Goal: Information Seeking & Learning: Learn about a topic

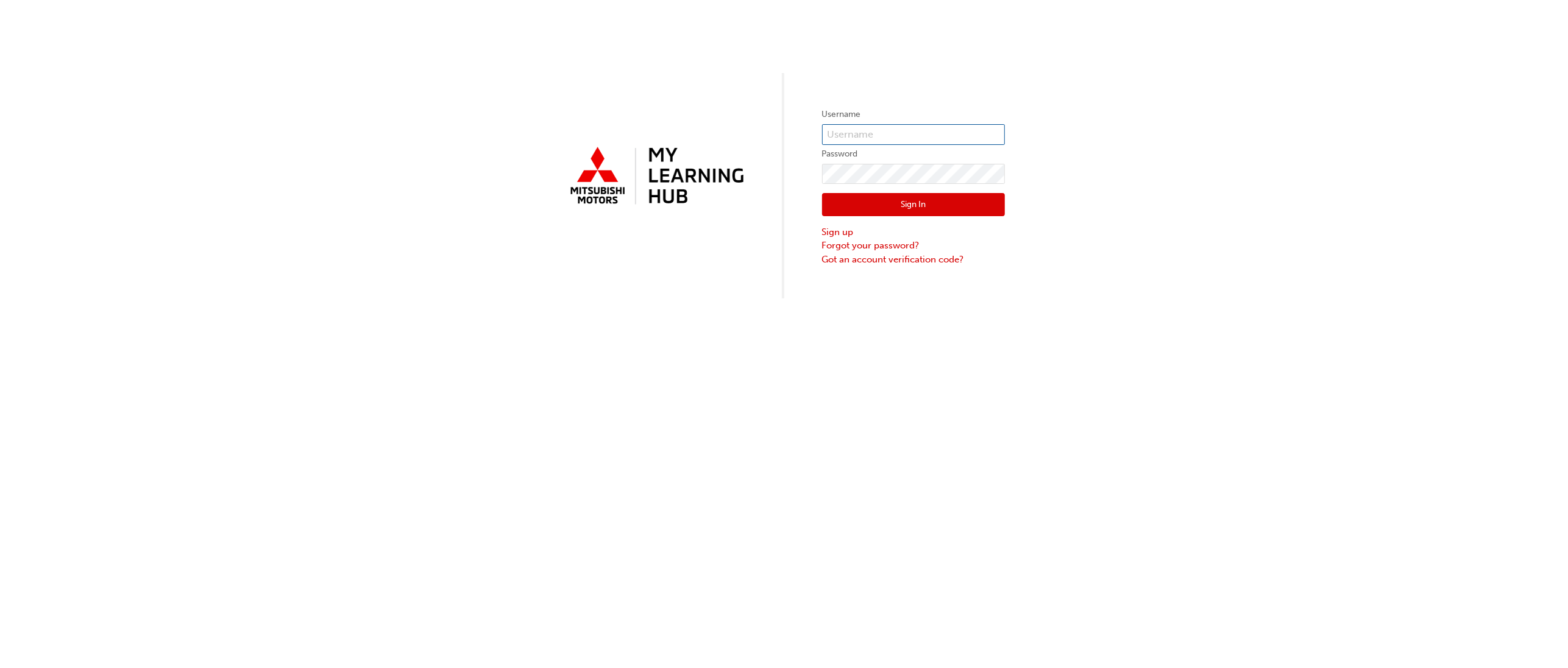
type input "[PERSON_NAME][EMAIL_ADDRESS][PERSON_NAME][DOMAIN_NAME]"
click at [930, 205] on button "Sign In" at bounding box center [914, 205] width 183 height 23
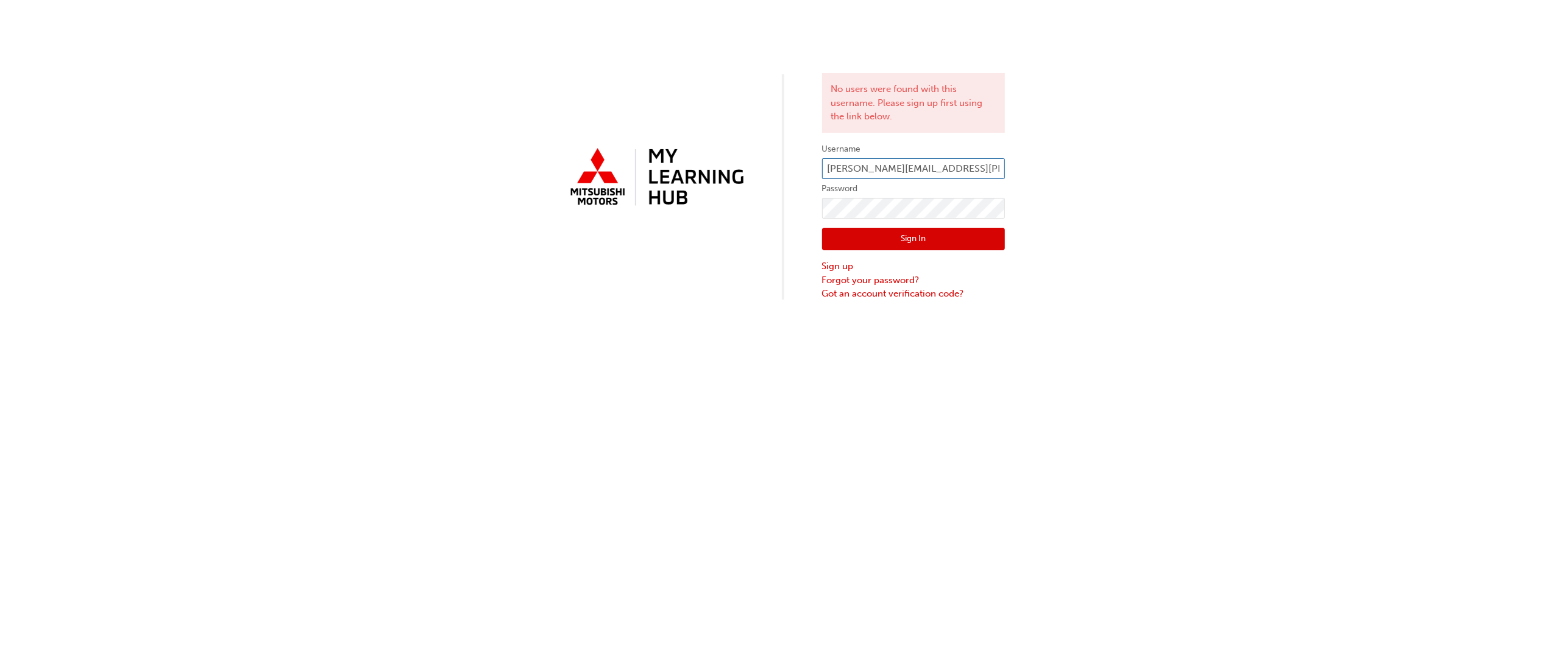
click at [895, 174] on input "[PERSON_NAME][EMAIL_ADDRESS][PERSON_NAME][DOMAIN_NAME]" at bounding box center [914, 169] width 183 height 21
click at [921, 174] on input "[PERSON_NAME][EMAIL_ADDRESS][PERSON_NAME][DOMAIN_NAME]" at bounding box center [914, 169] width 183 height 21
type input "[PERSON_NAME][EMAIL_ADDRESS][PERSON_NAME][DOMAIN_NAME]"
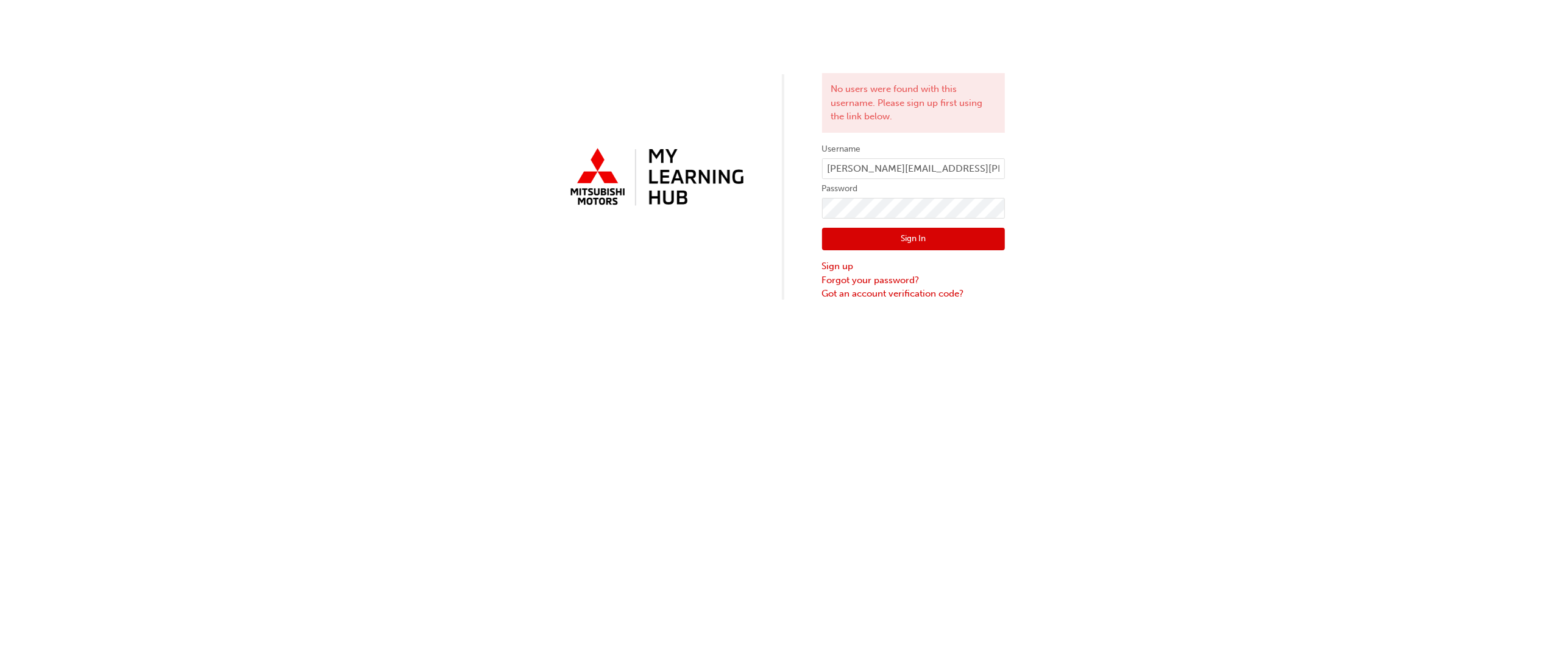
click at [906, 250] on div "Sign In Sign up Forgot your password? Got an account verification code?" at bounding box center [914, 260] width 183 height 82
click button "Sign In" at bounding box center [914, 239] width 183 height 23
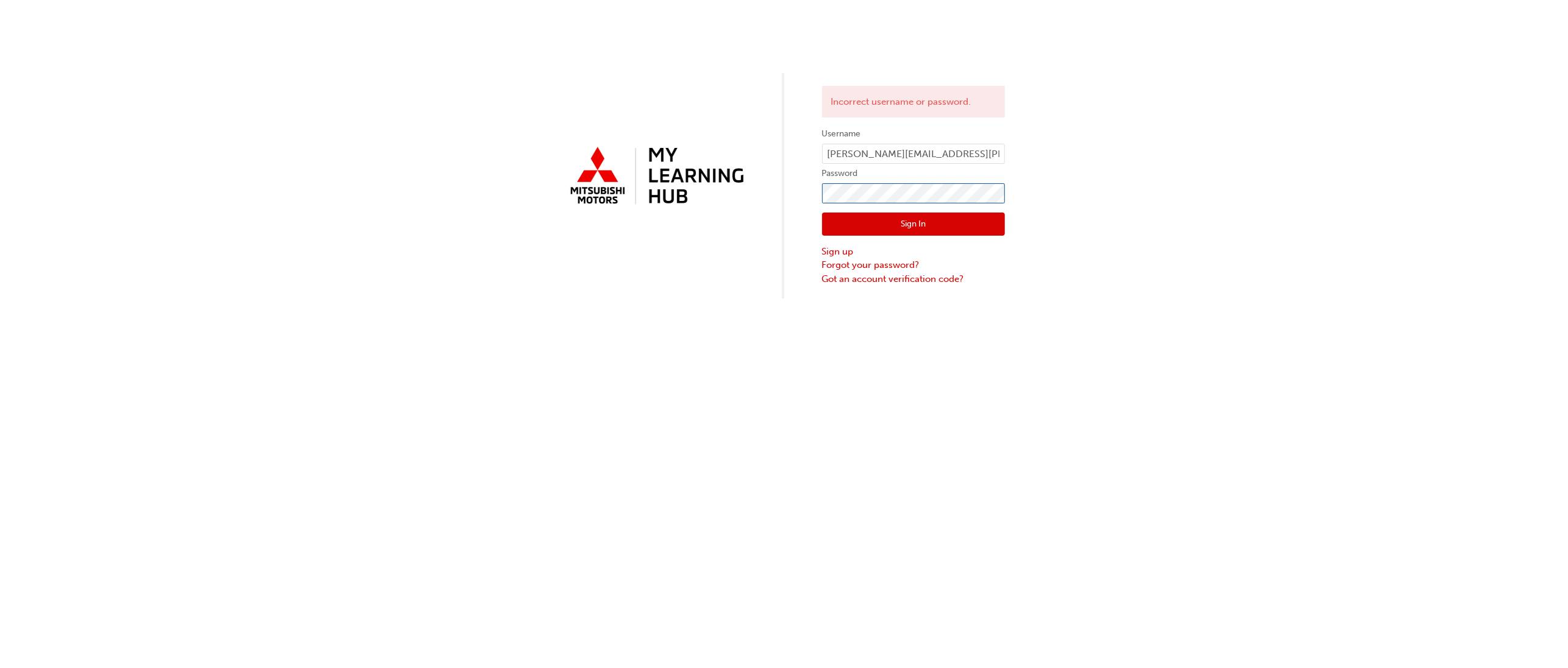
click button "Sign In" at bounding box center [914, 224] width 183 height 23
click at [1113, 213] on div "Incorrect username or password. Username [PERSON_NAME][EMAIL_ADDRESS][PERSON_NA…" at bounding box center [784, 149] width 1568 height 298
click at [954, 224] on button "Sign In" at bounding box center [914, 224] width 183 height 23
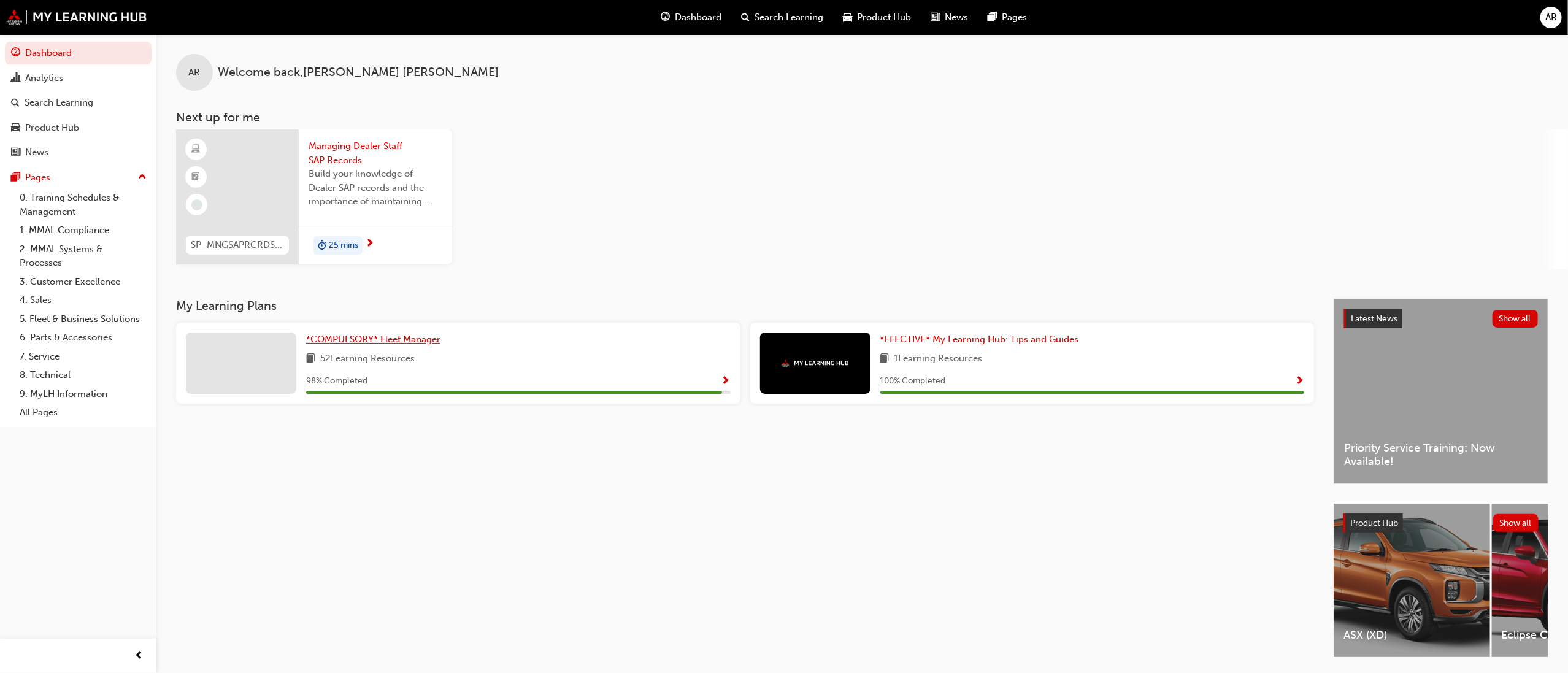
click at [362, 333] on link "*COMPULSORY* Fleet Manager" at bounding box center [376, 340] width 139 height 14
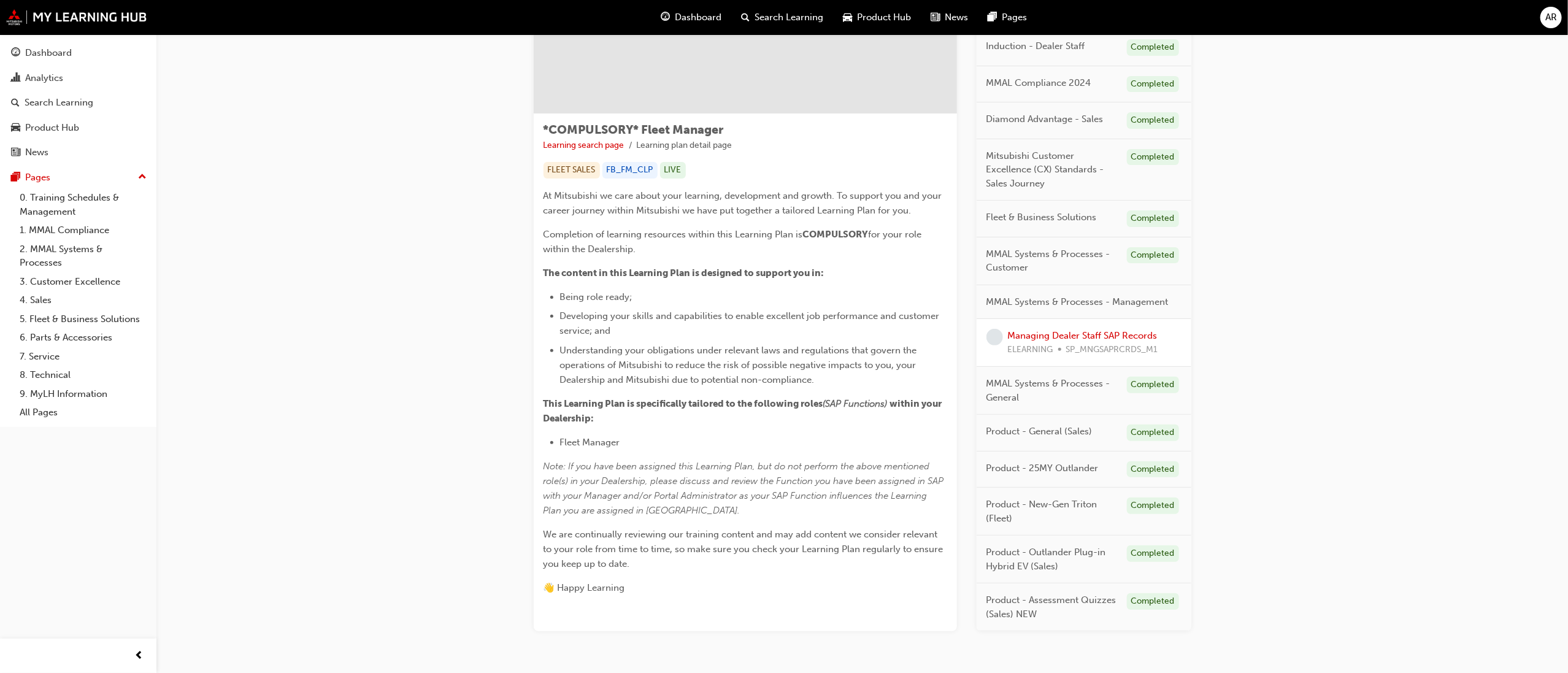
scroll to position [136, 0]
click at [1107, 333] on link "Managing Dealer Staff SAP Records" at bounding box center [1082, 333] width 149 height 11
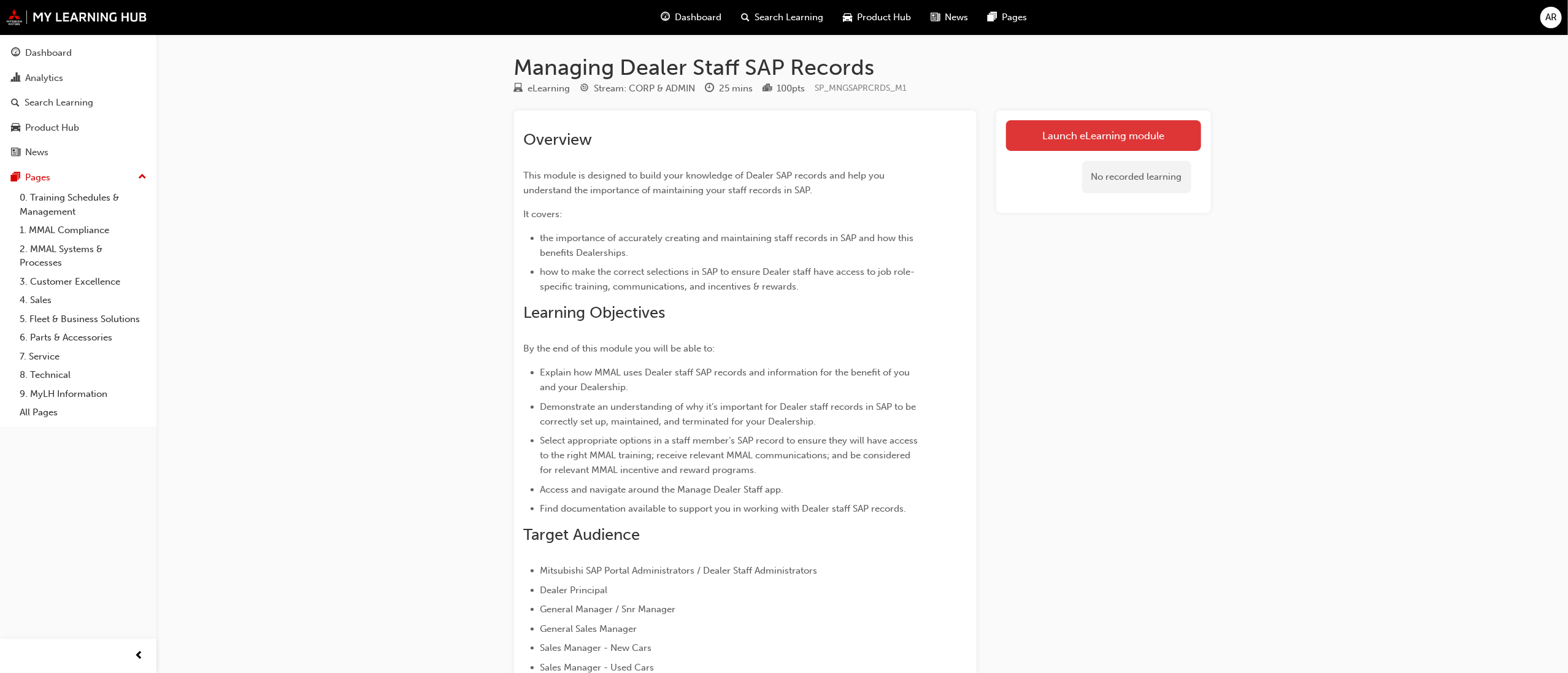
click at [1141, 137] on link "Launch eLearning module" at bounding box center [1104, 135] width 195 height 30
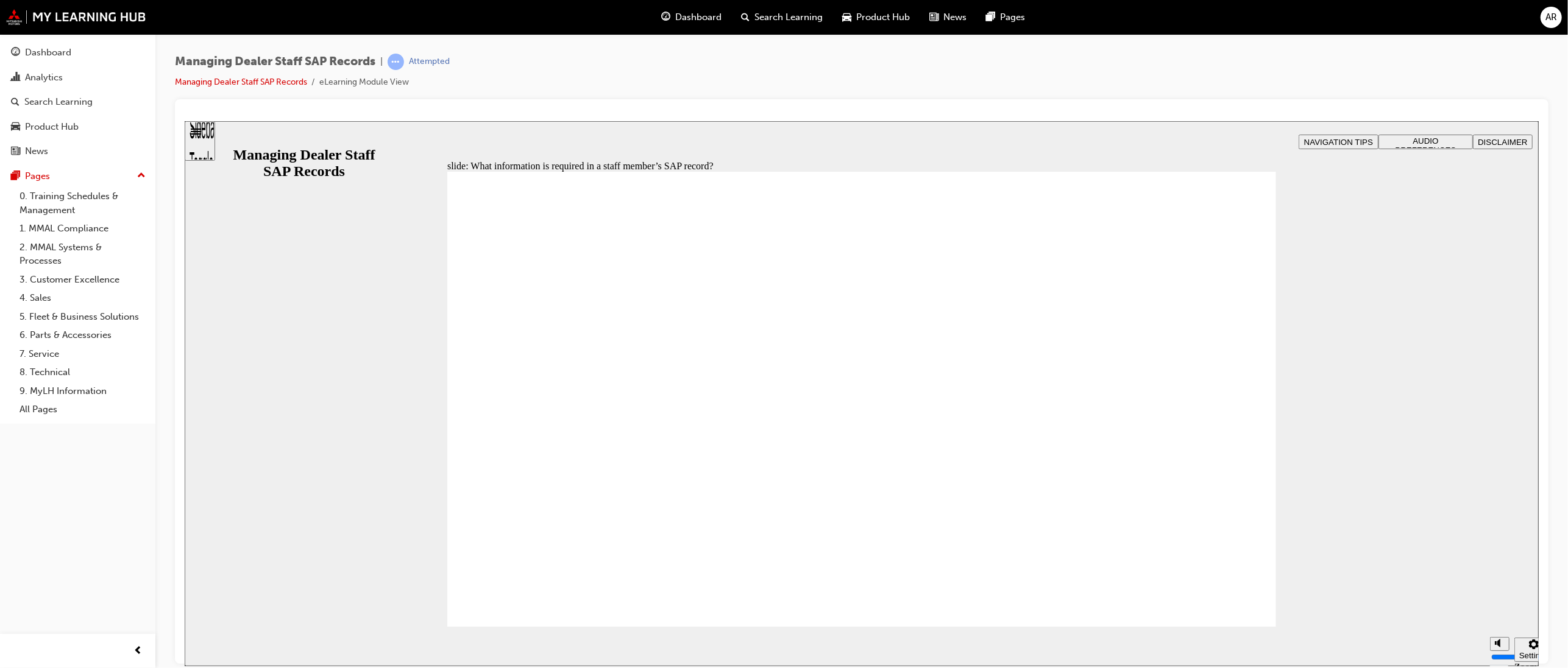
drag, startPoint x: 592, startPoint y: 515, endPoint x: 1147, endPoint y: 575, distance: 558.2
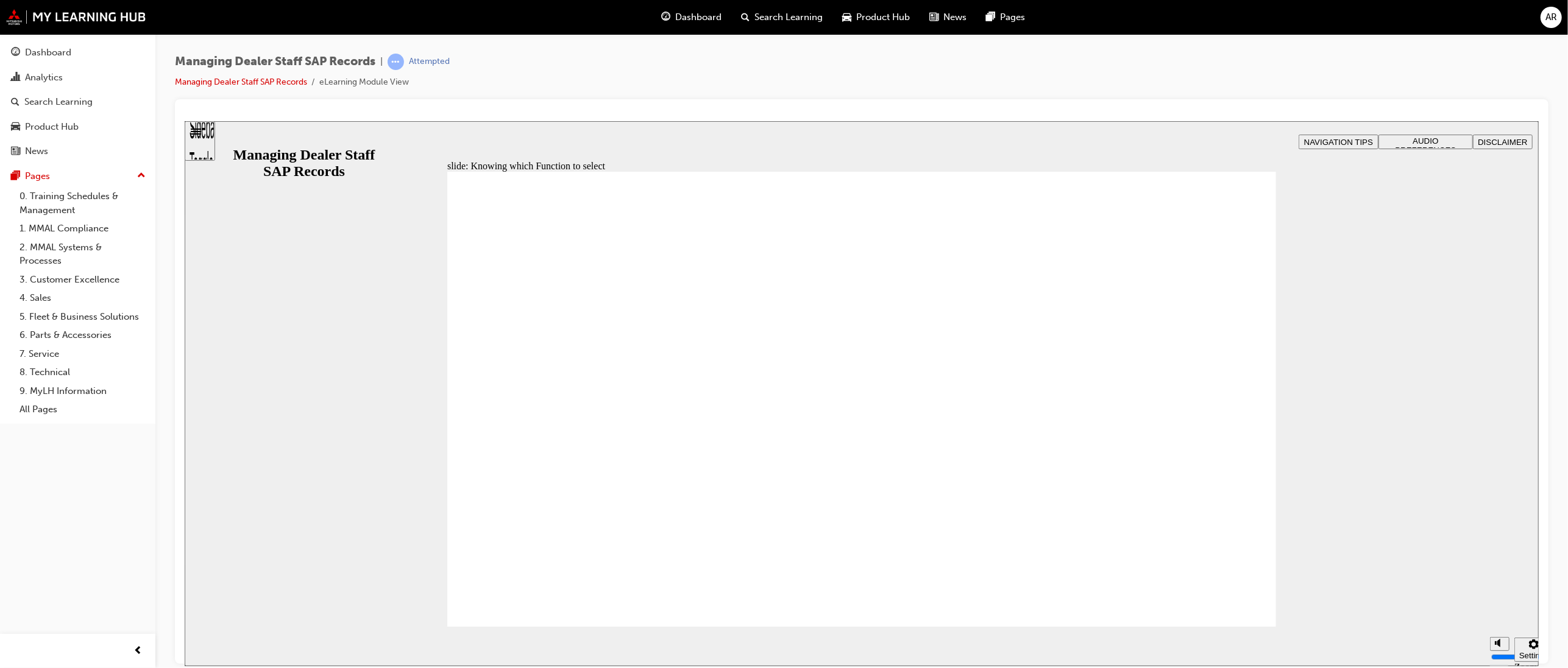
drag, startPoint x: 1236, startPoint y: 199, endPoint x: 1193, endPoint y: 230, distance: 53.0
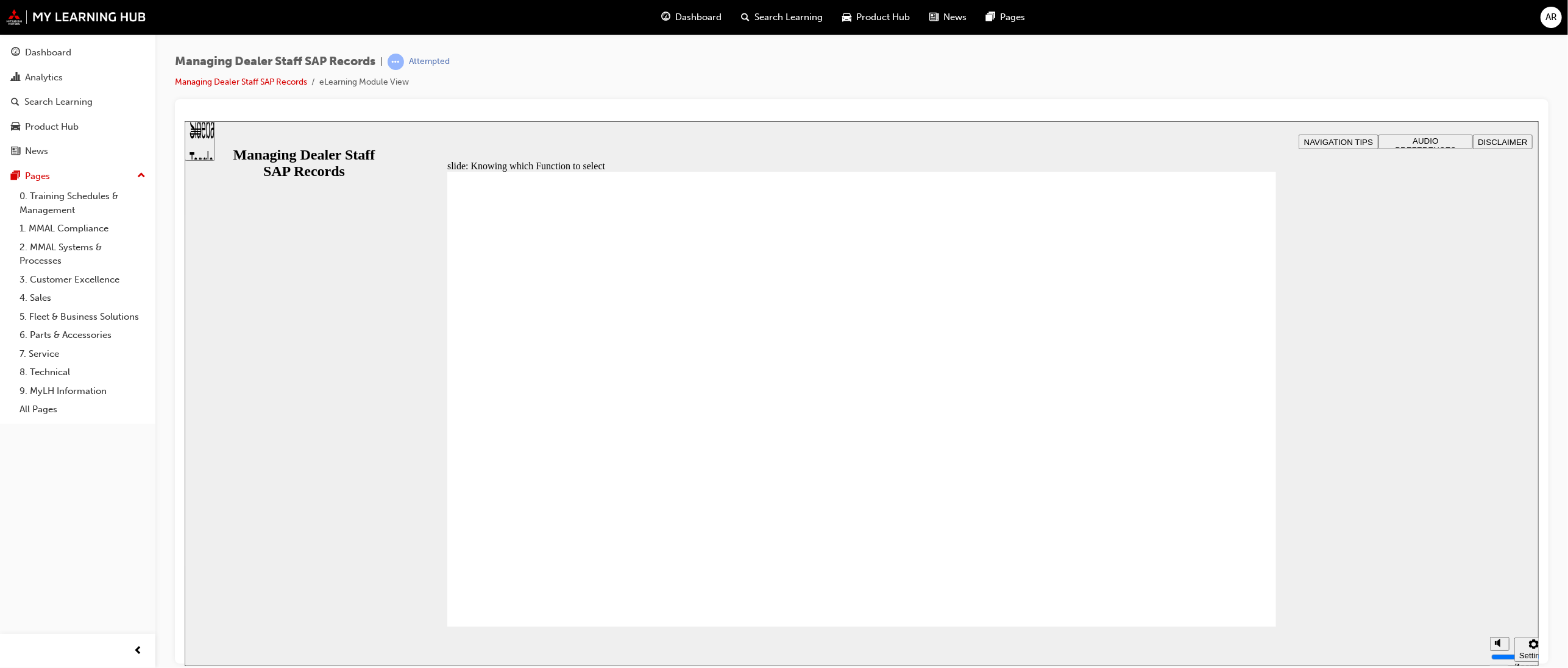
drag, startPoint x: 1228, startPoint y: 195, endPoint x: 1209, endPoint y: 226, distance: 36.4
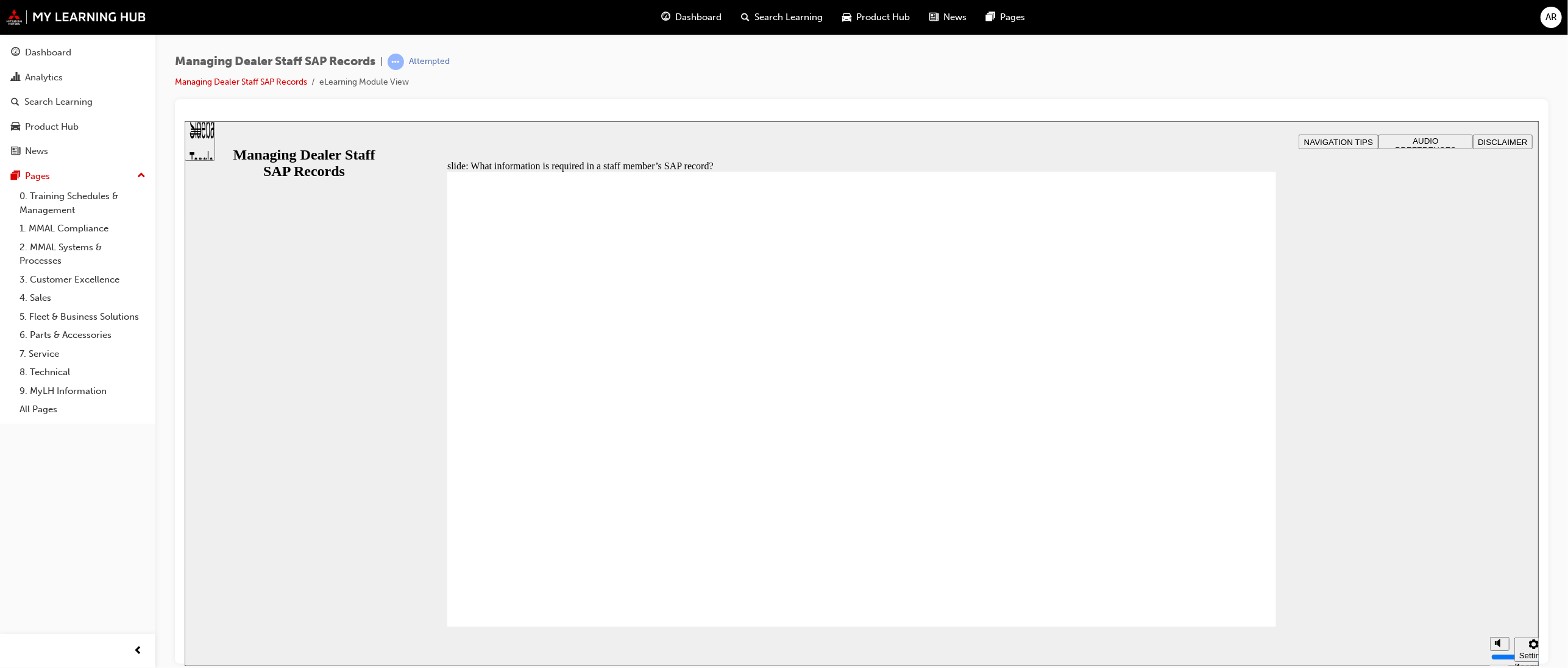
type input "0"
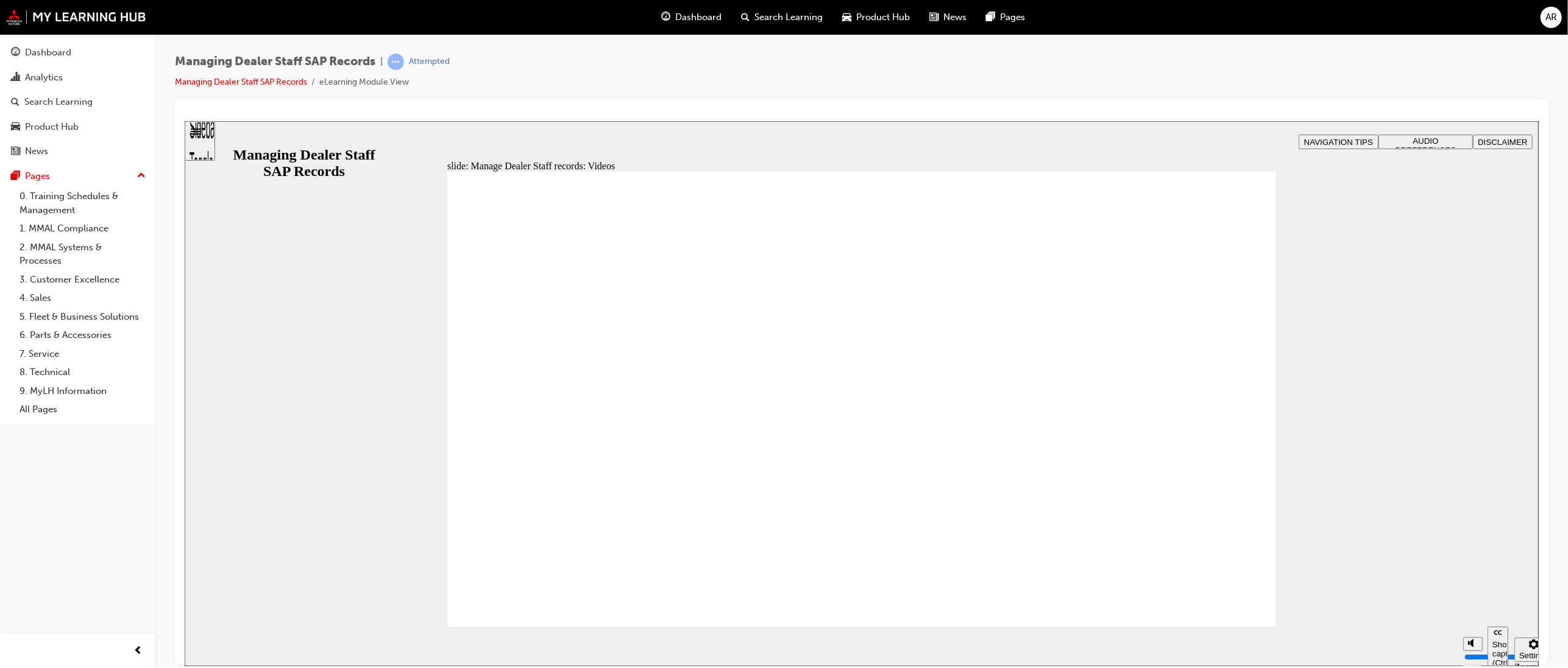
type input "0"
drag, startPoint x: 1239, startPoint y: 229, endPoint x: 1175, endPoint y: 303, distance: 97.8
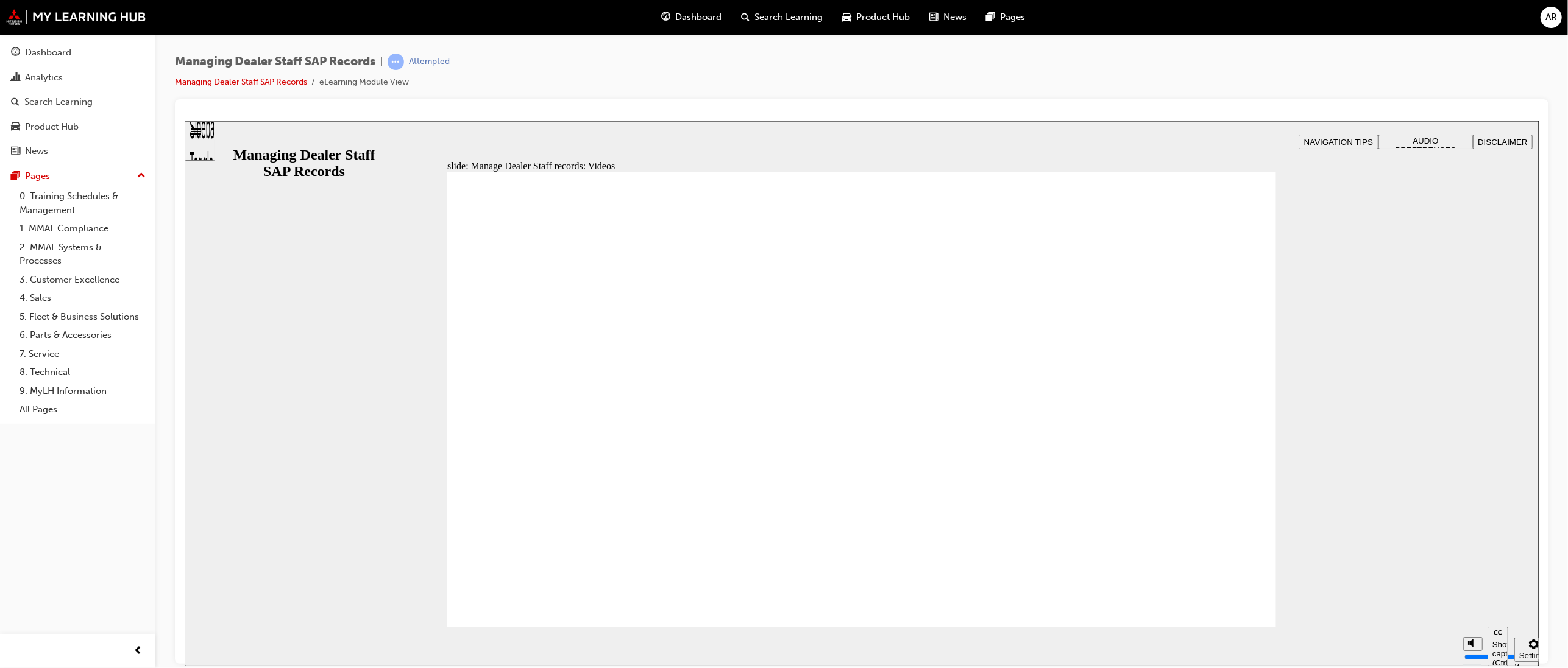
type input "0"
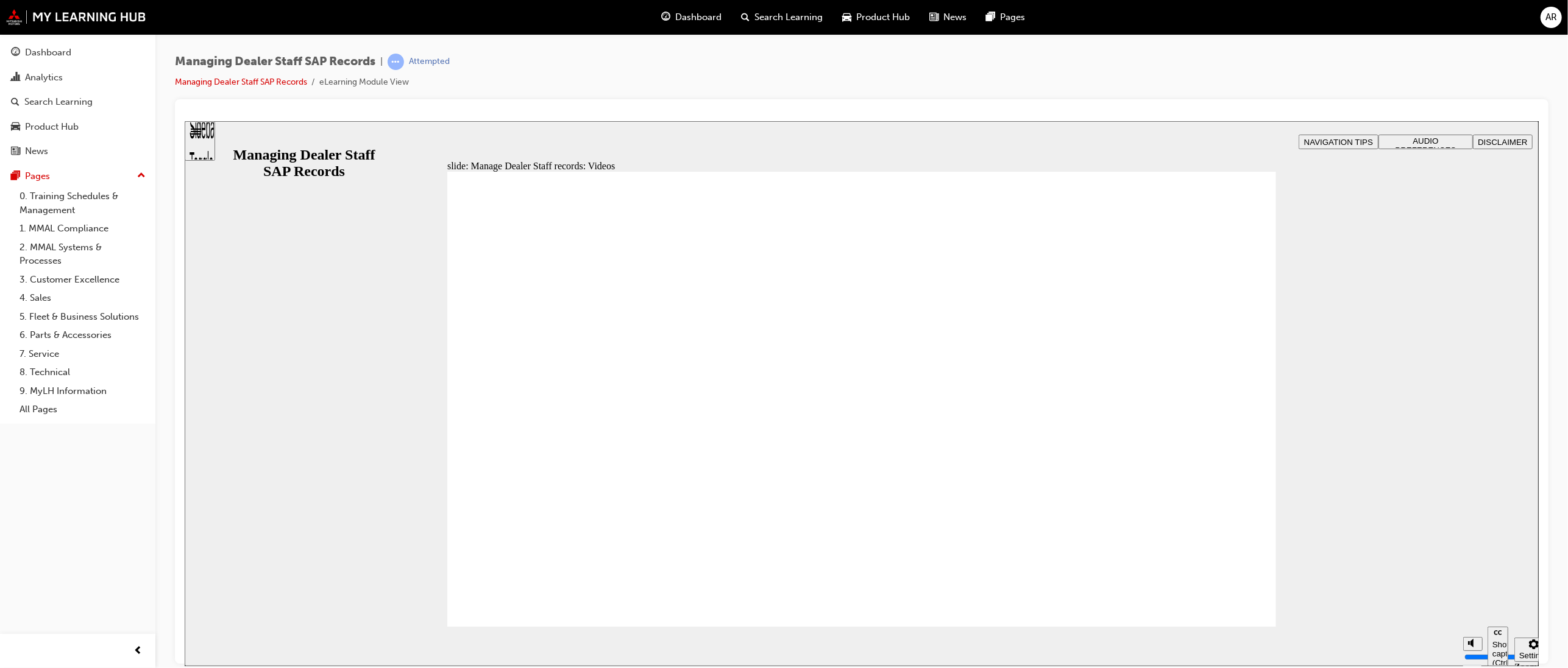
type input "0"
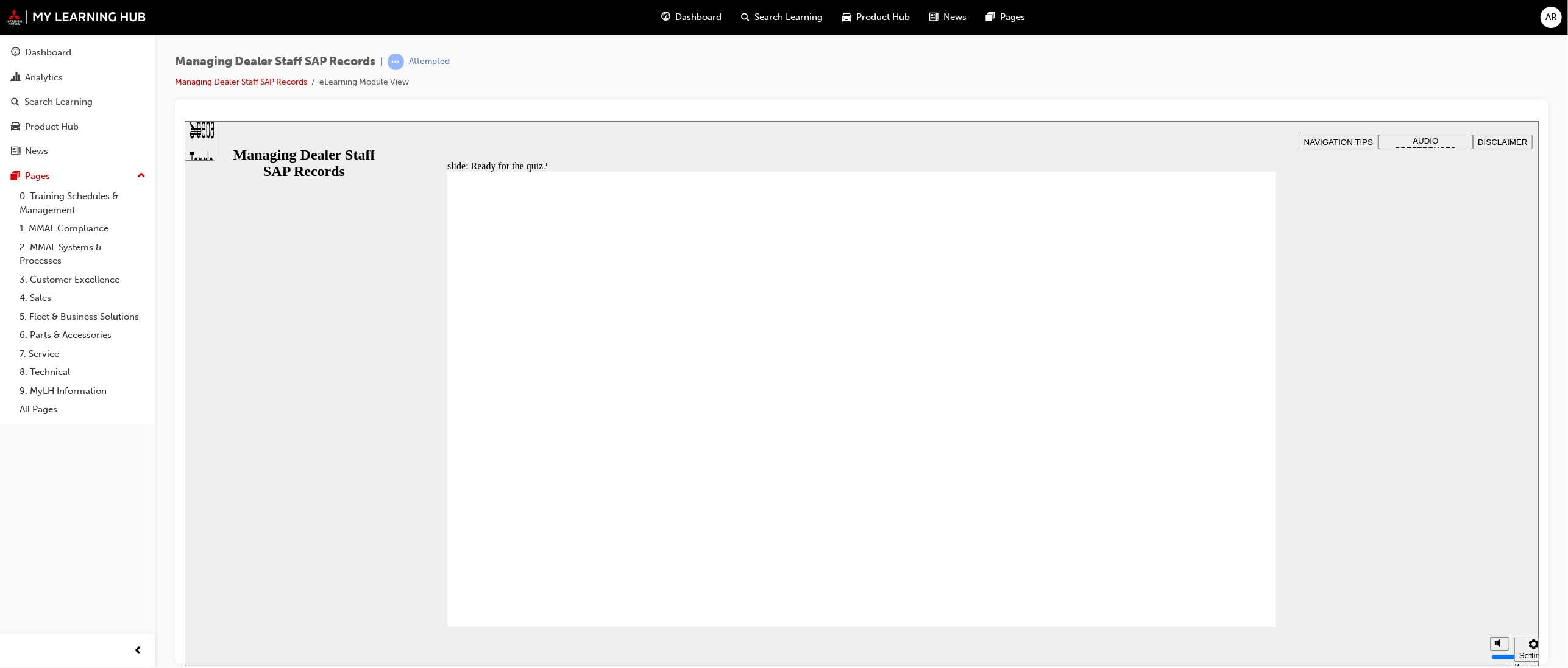
checkbox input "true"
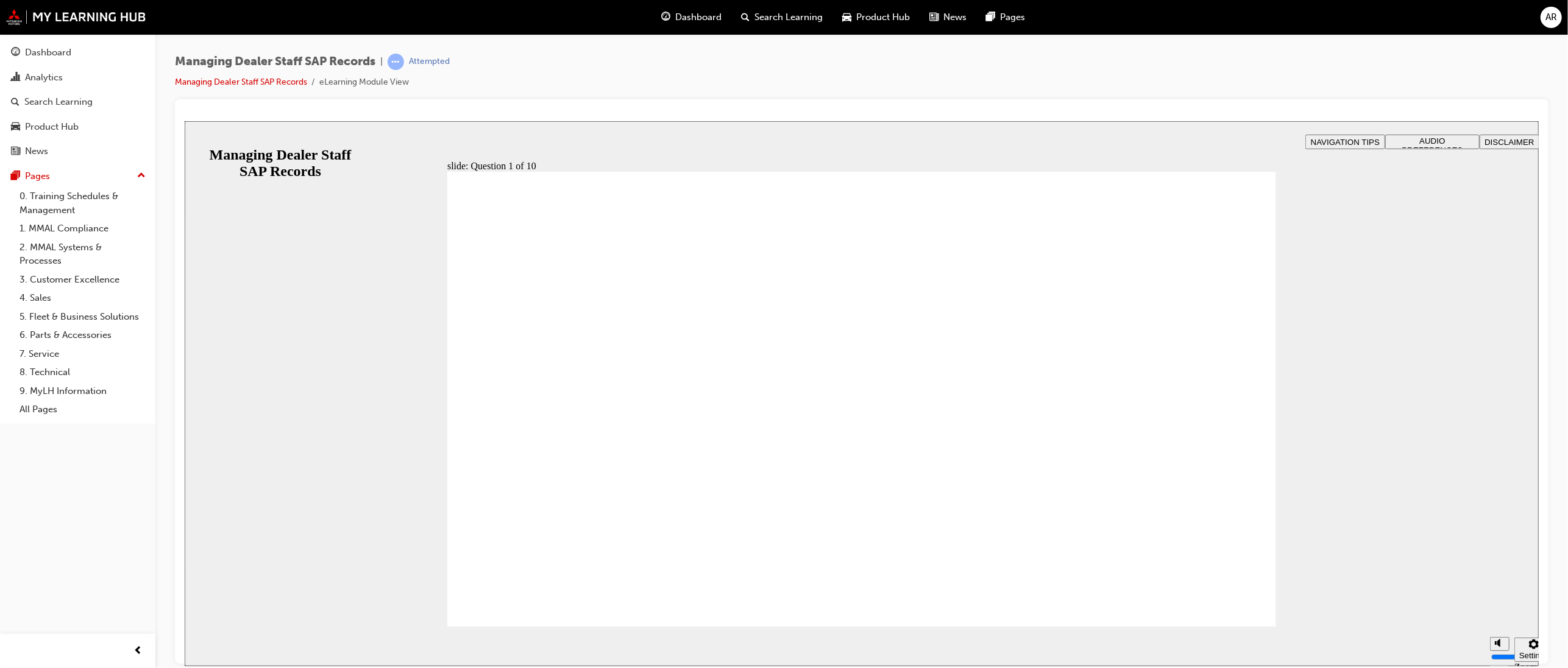
radio input "true"
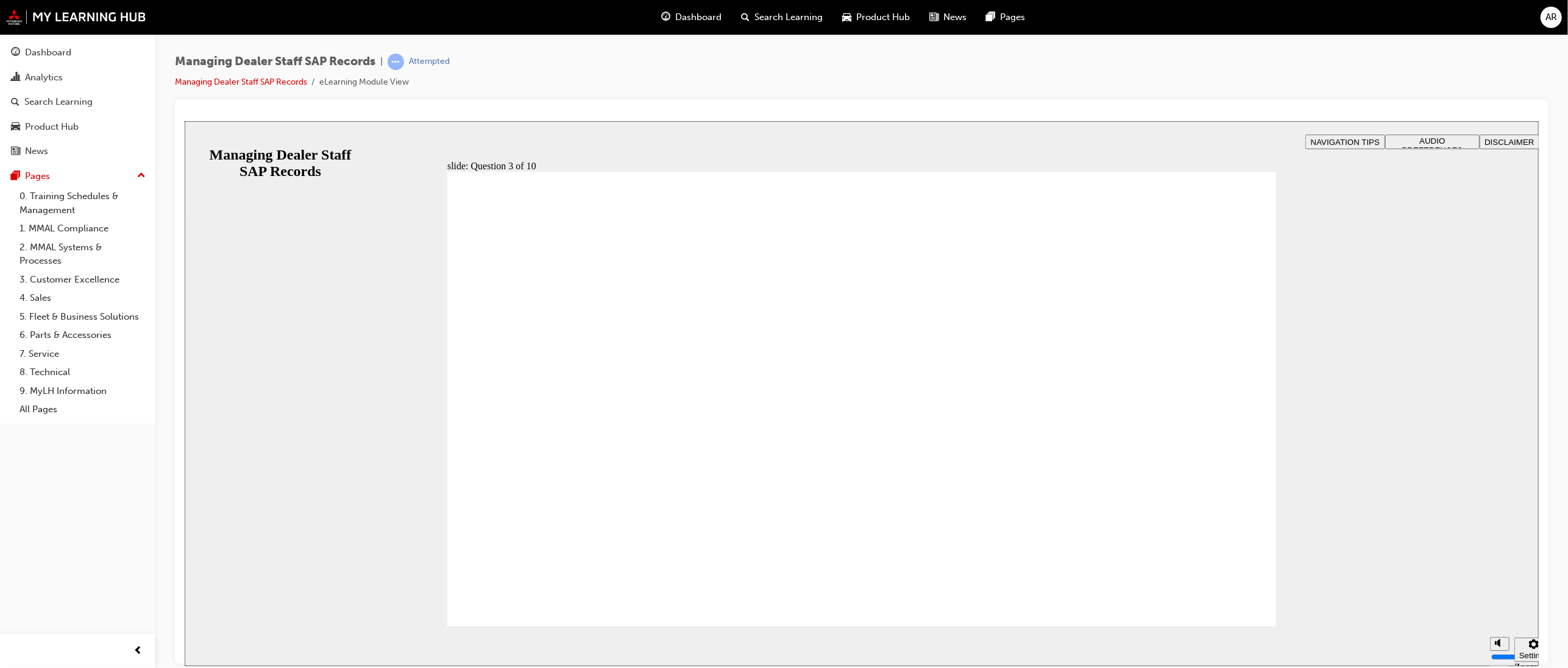
checkbox input "true"
checkbox input "false"
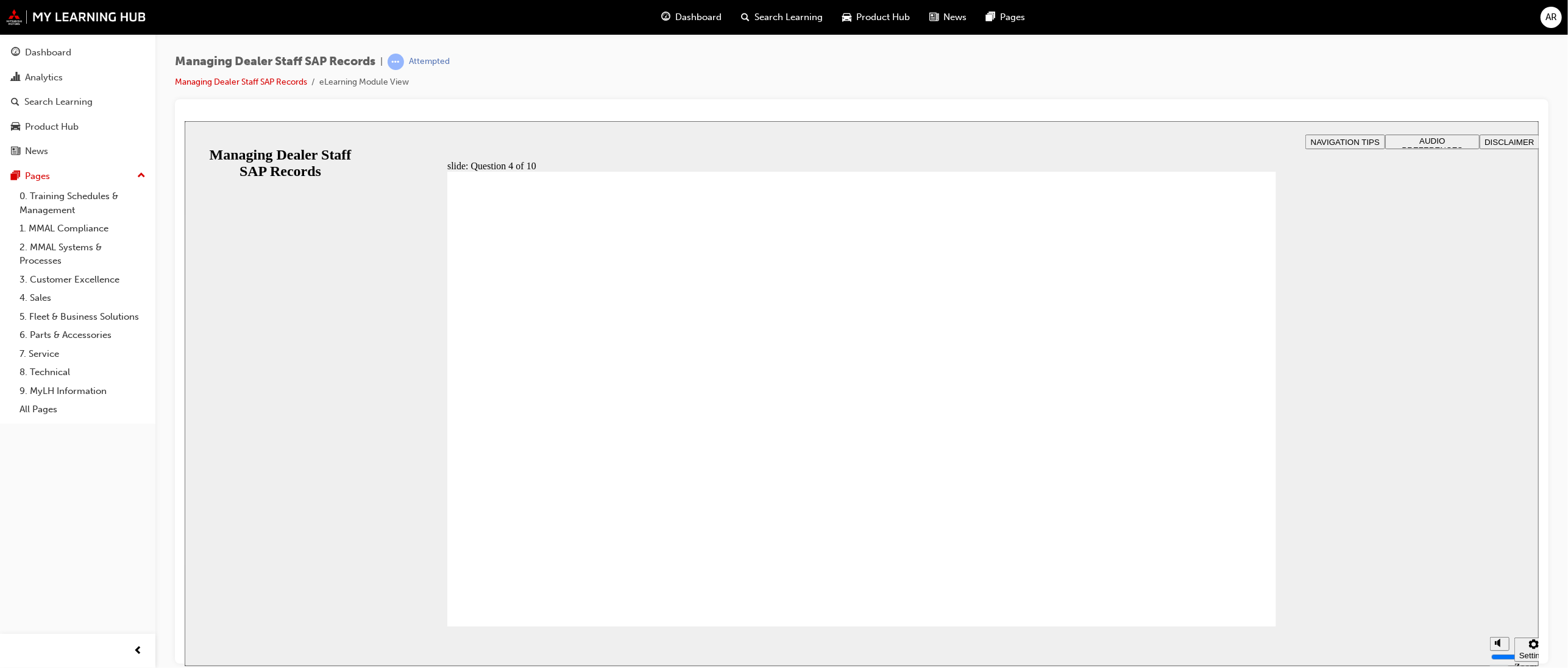
checkbox input "true"
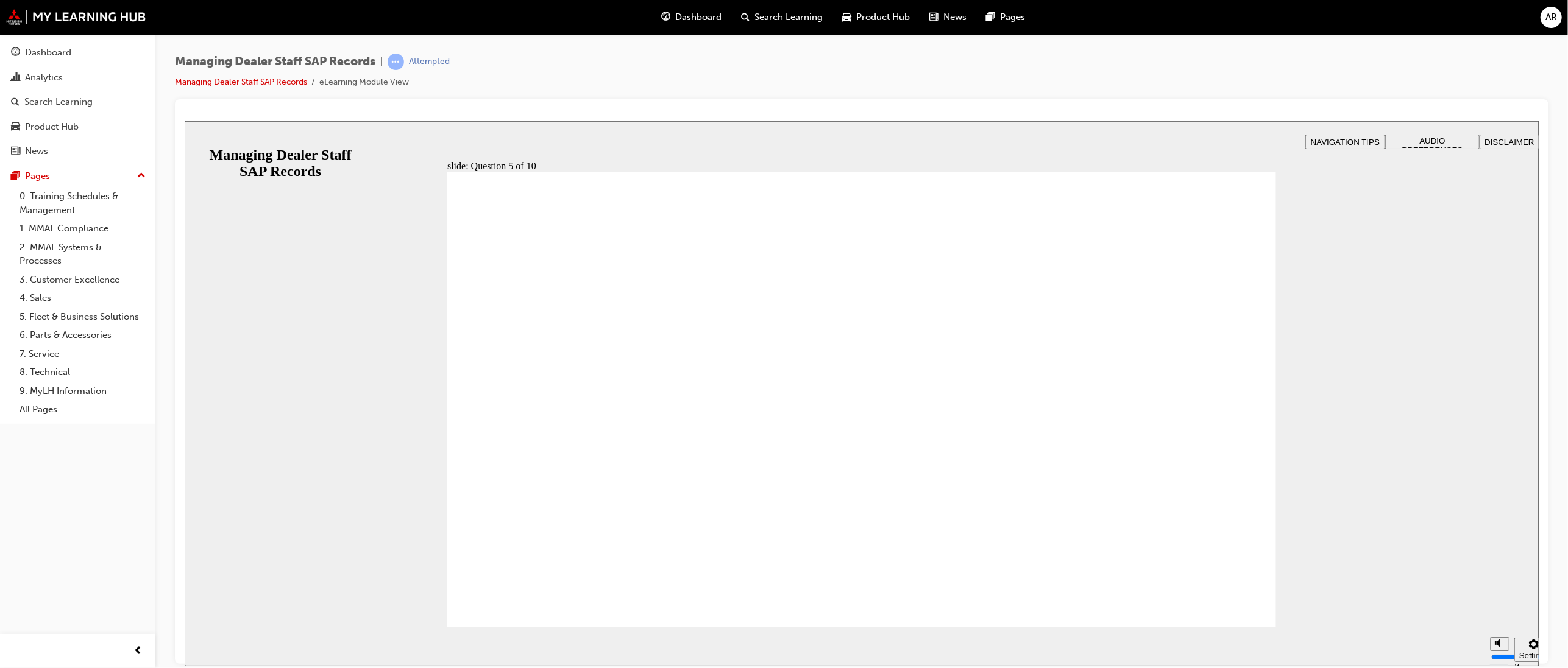
checkbox input "true"
radio input "true"
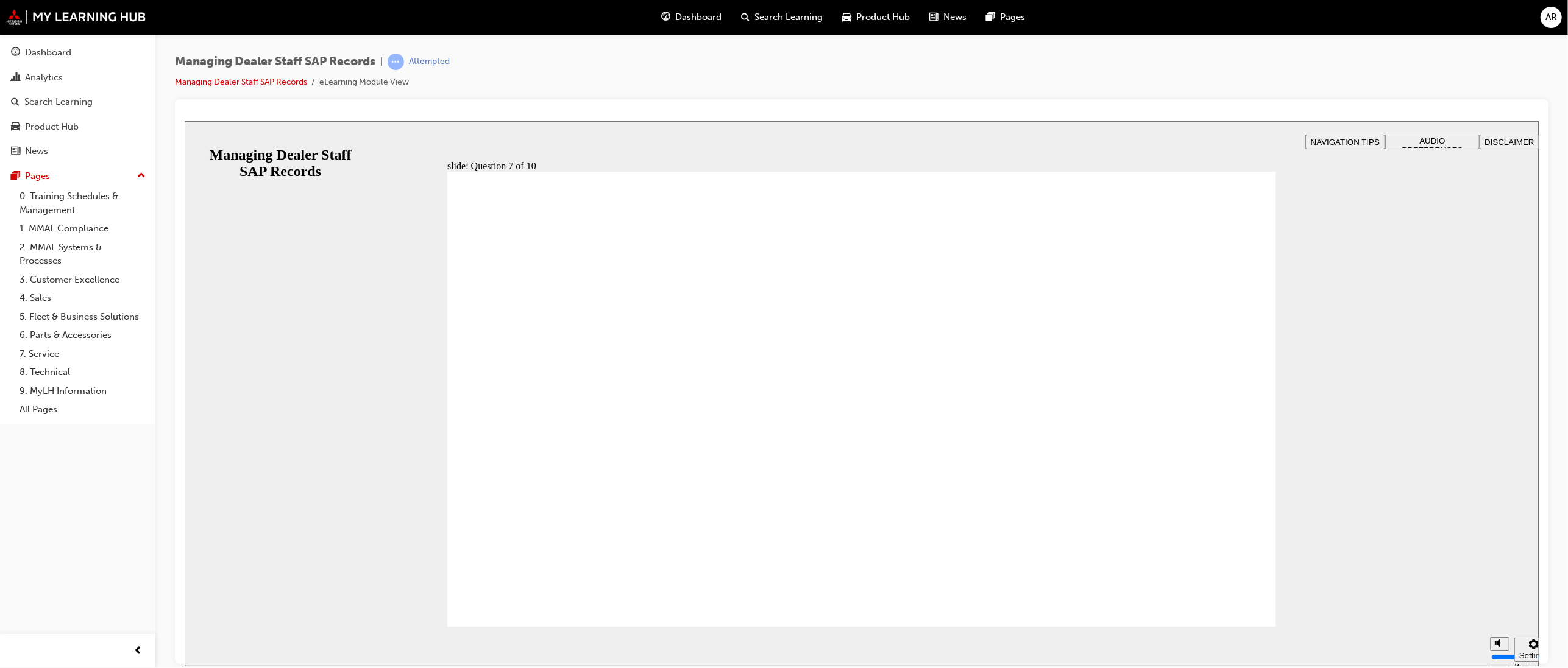
checkbox input "true"
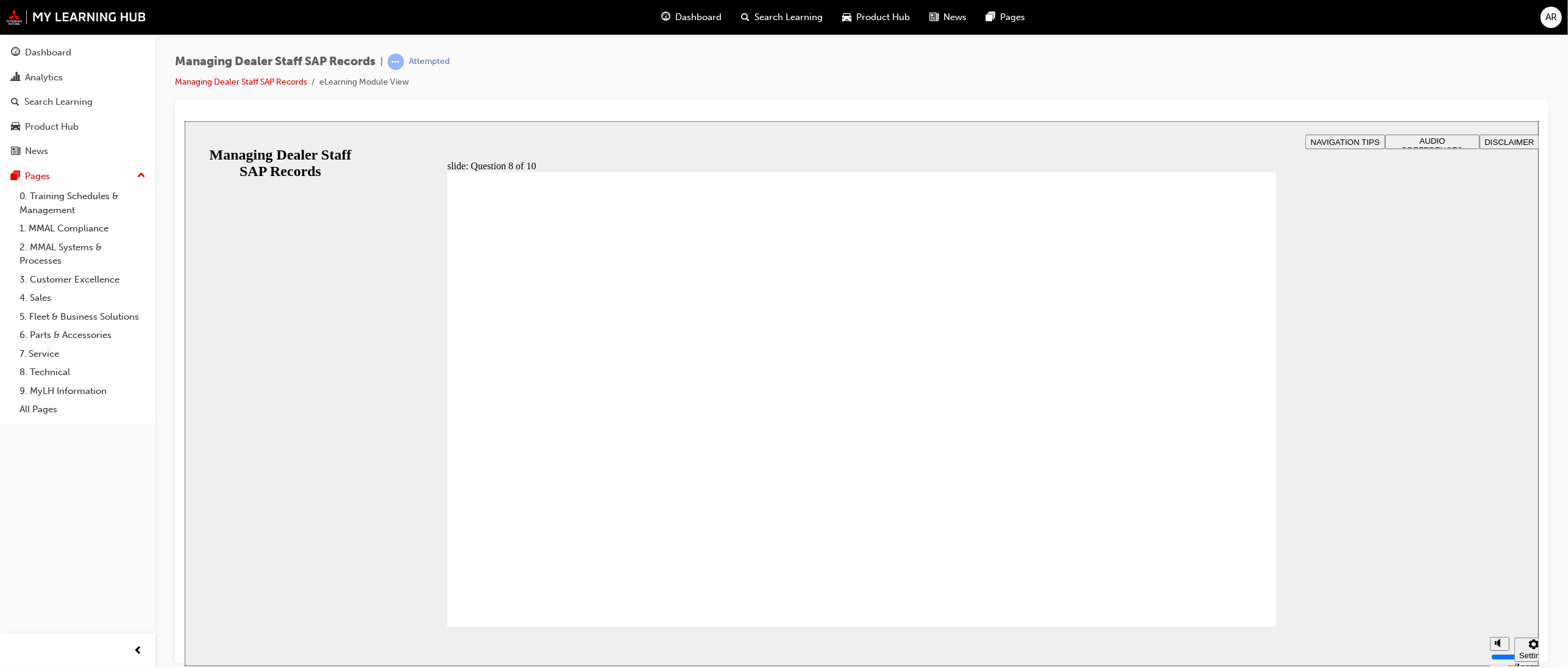
radio input "true"
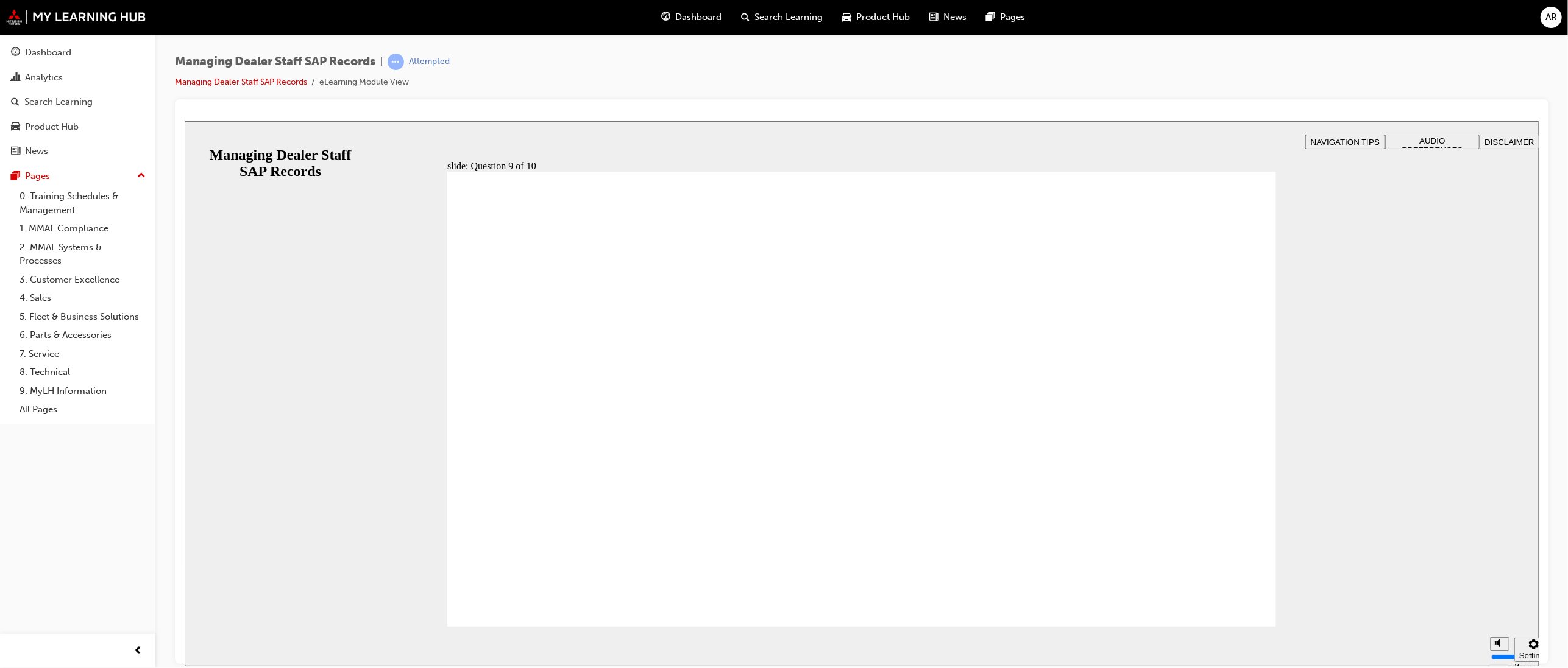
radio input "true"
drag, startPoint x: 599, startPoint y: 534, endPoint x: 586, endPoint y: 612, distance: 79.1
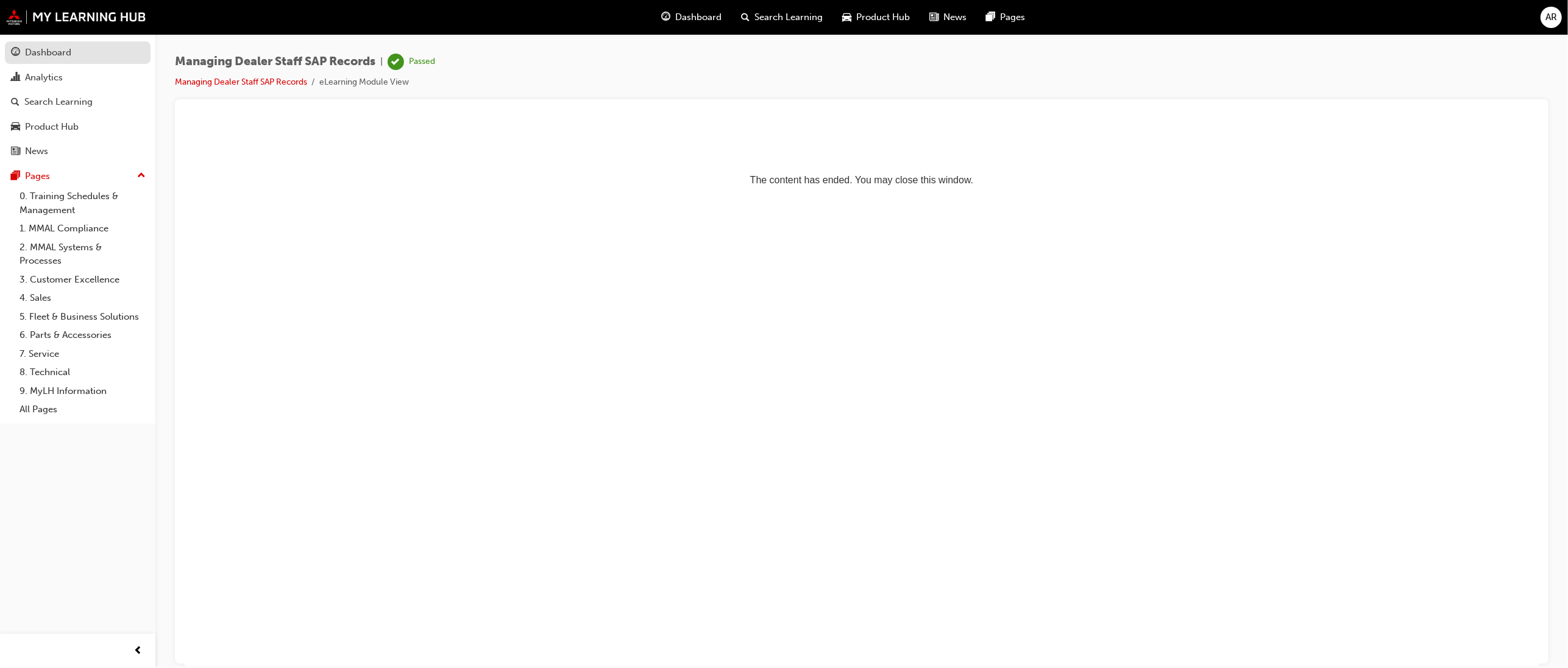
click at [48, 54] on div "Dashboard" at bounding box center [48, 52] width 46 height 14
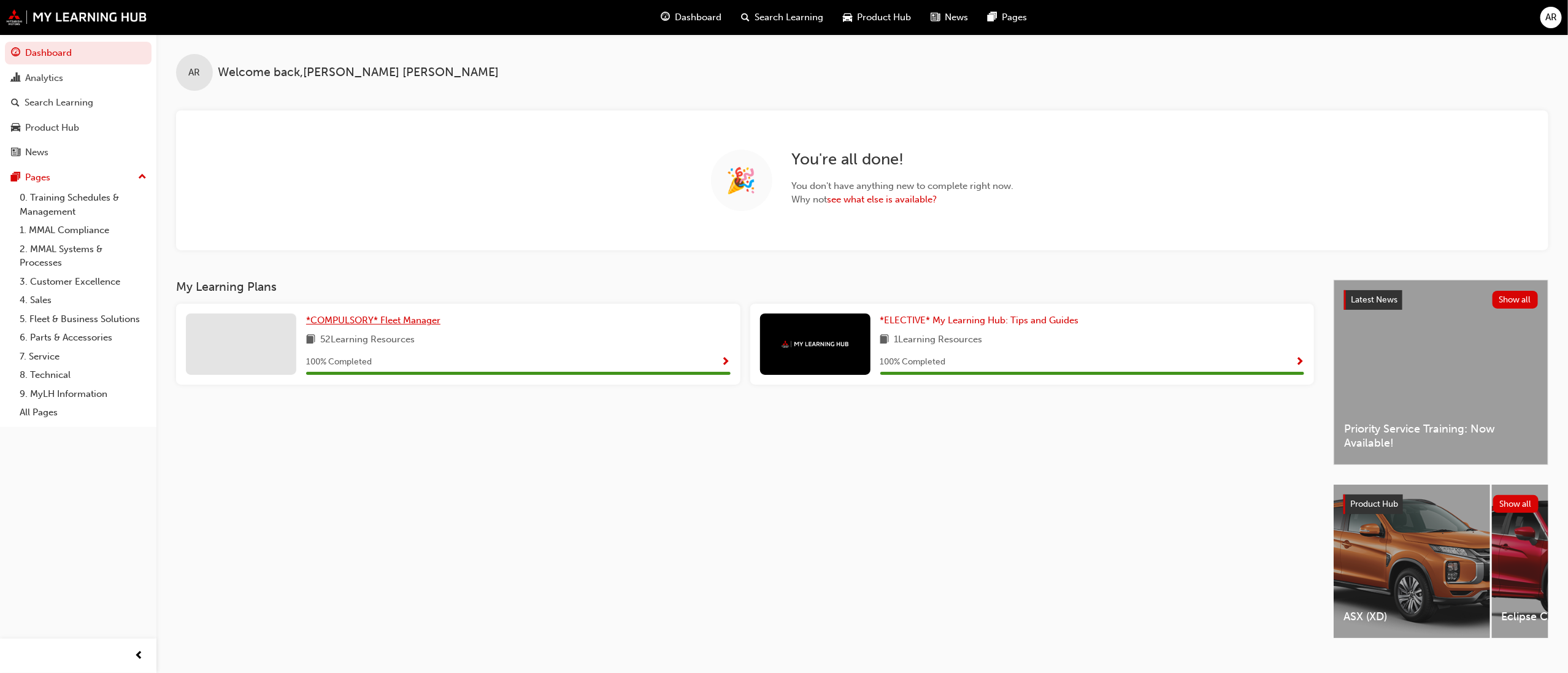
click at [340, 319] on span "*COMPULSORY* Fleet Manager" at bounding box center [373, 320] width 135 height 11
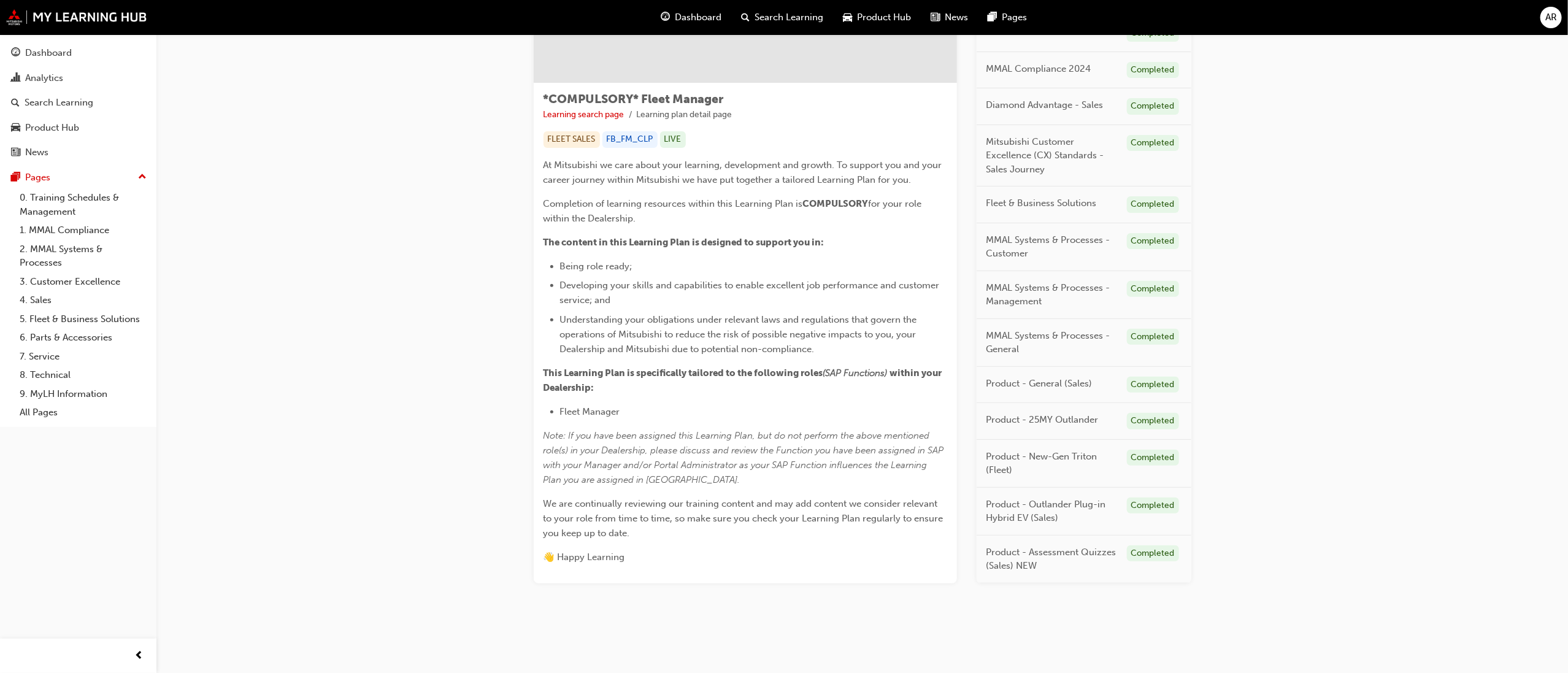
scroll to position [29, 0]
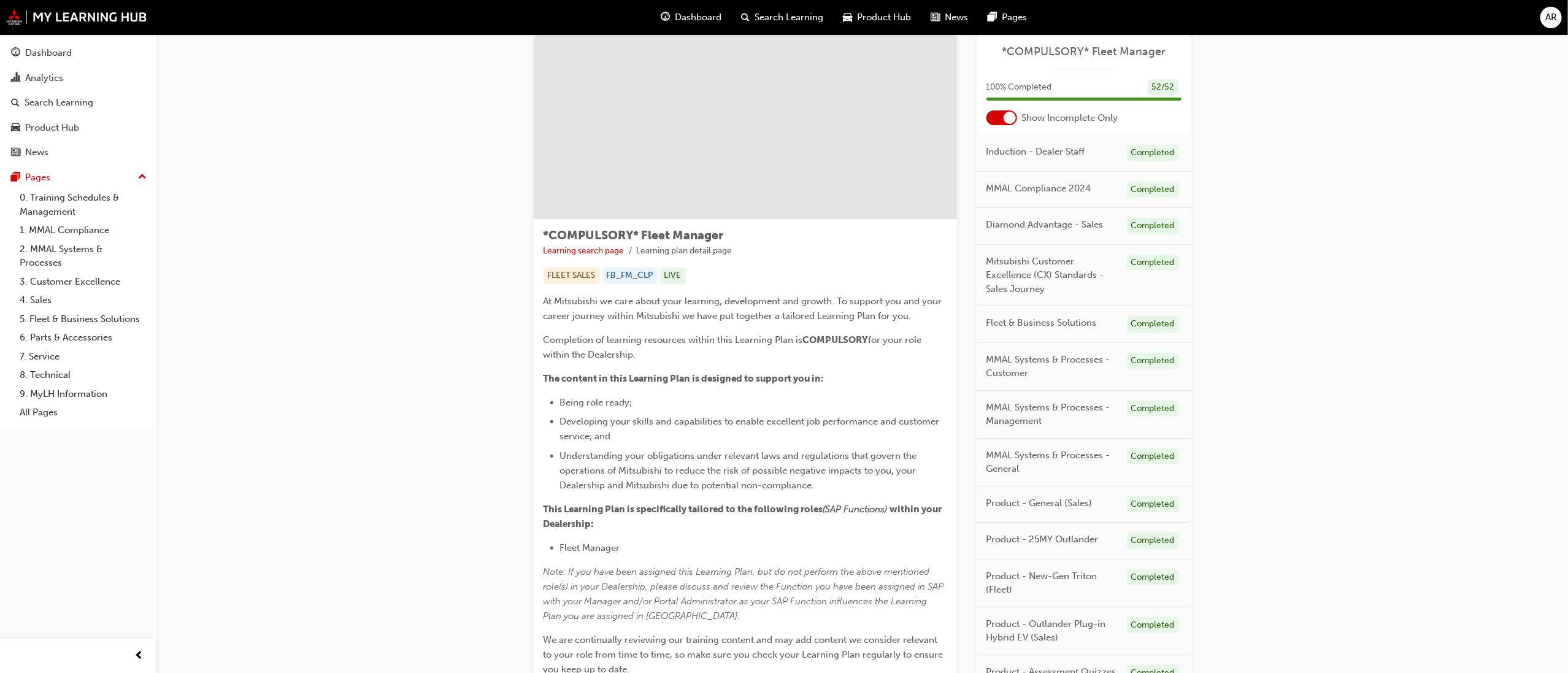
click at [1001, 120] on div at bounding box center [1002, 118] width 30 height 15
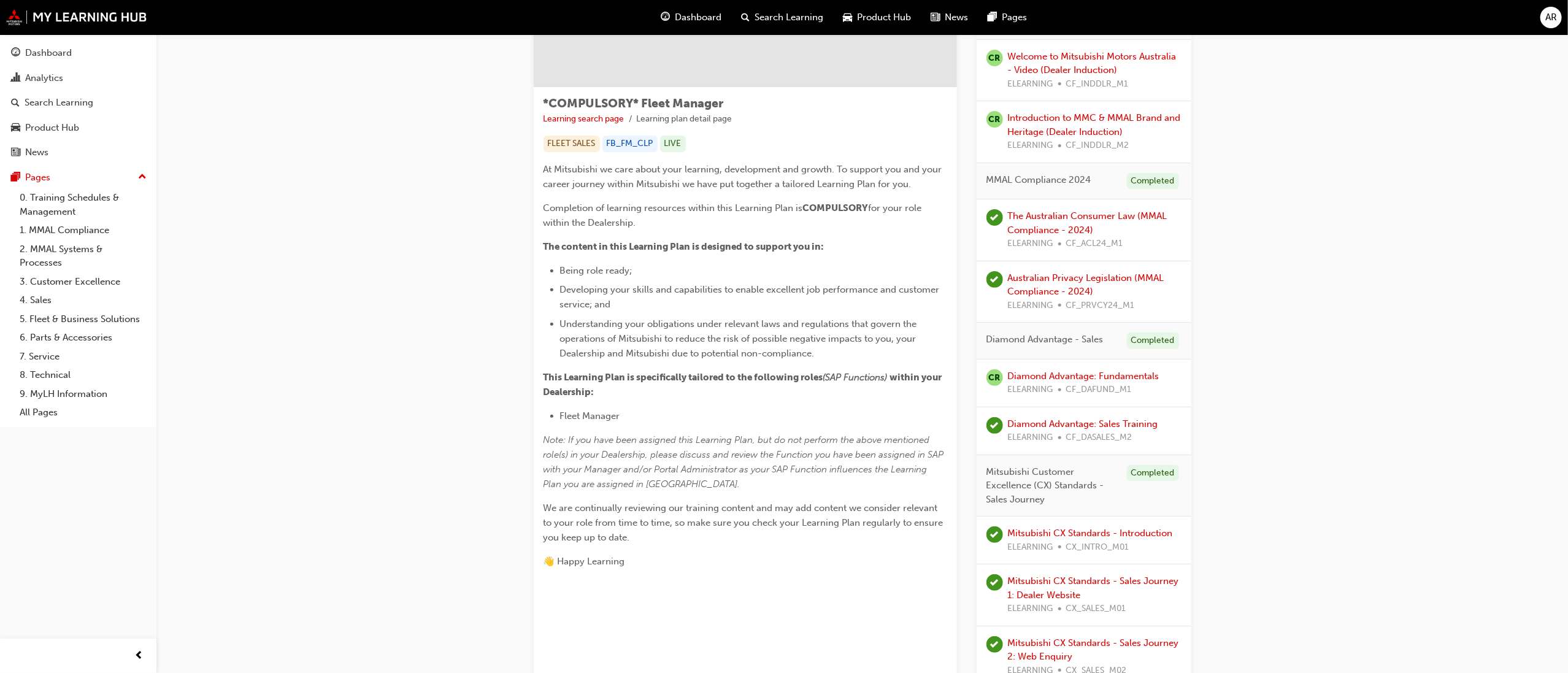
scroll to position [0, 0]
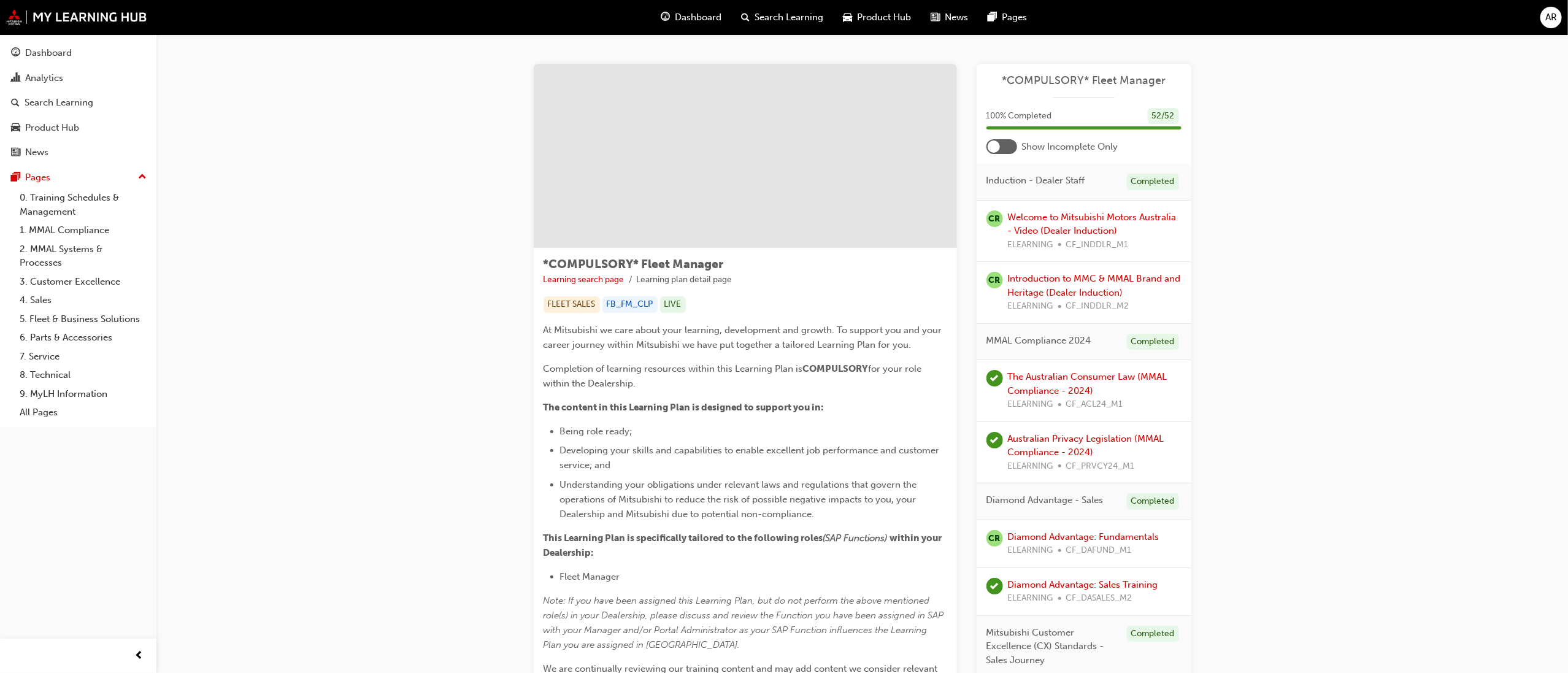
click at [1000, 149] on div at bounding box center [1002, 147] width 30 height 15
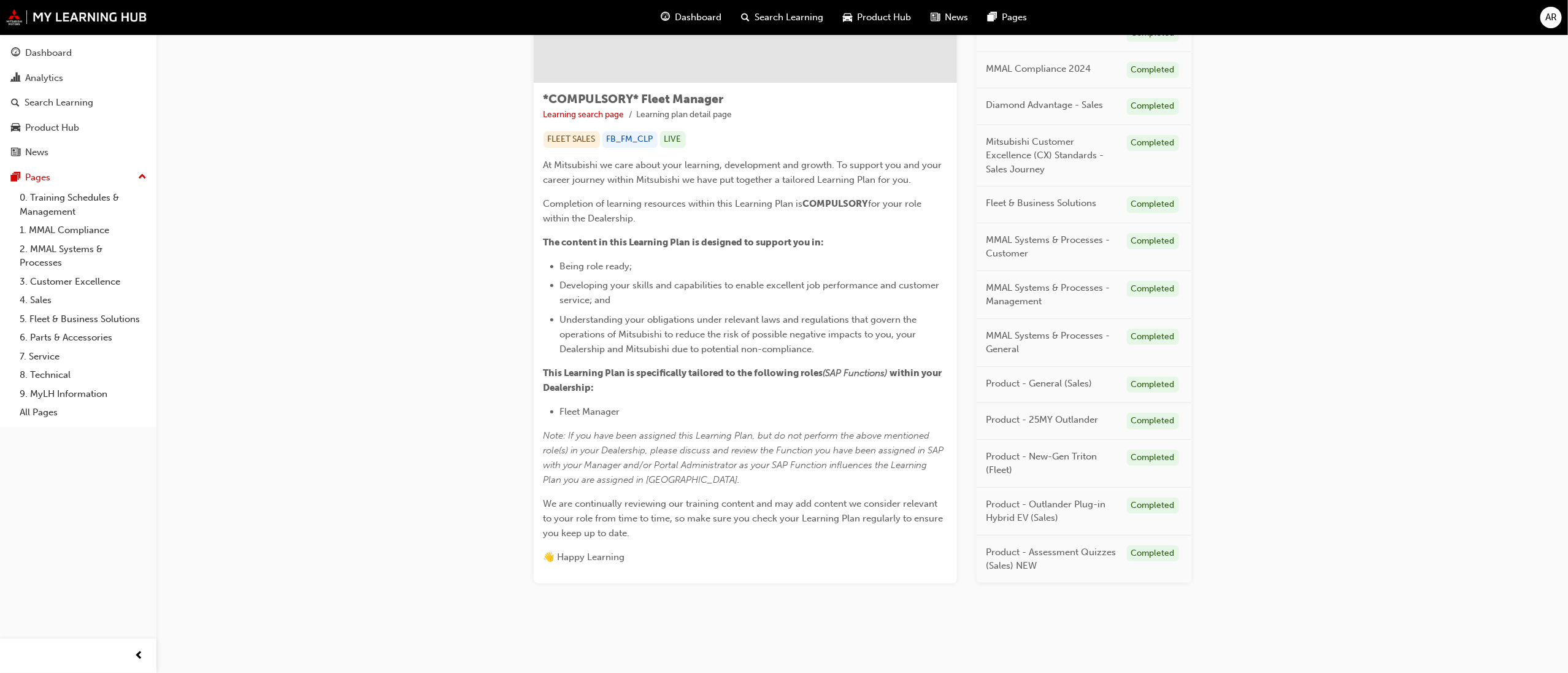
scroll to position [29, 0]
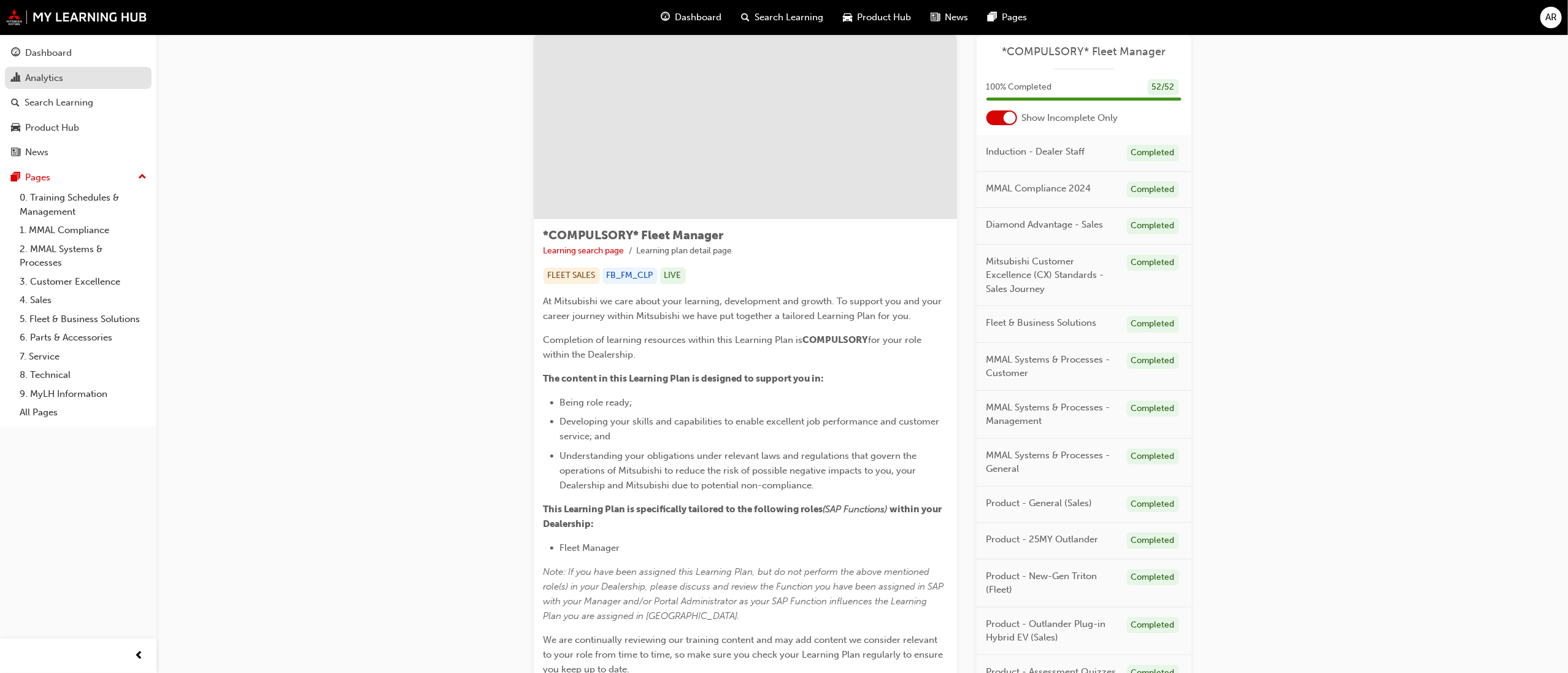
click at [51, 80] on div "Analytics" at bounding box center [44, 78] width 38 height 14
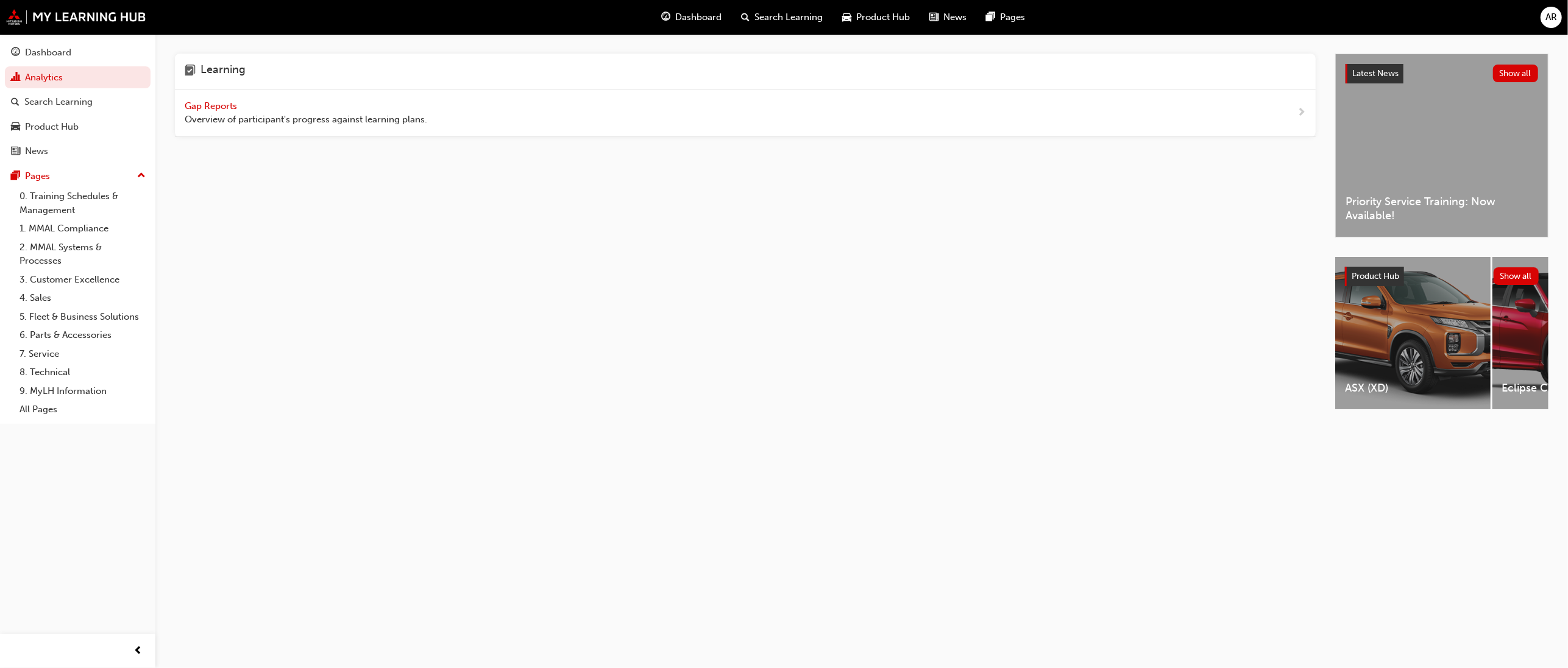
click at [202, 101] on span "Gap Reports" at bounding box center [212, 106] width 55 height 11
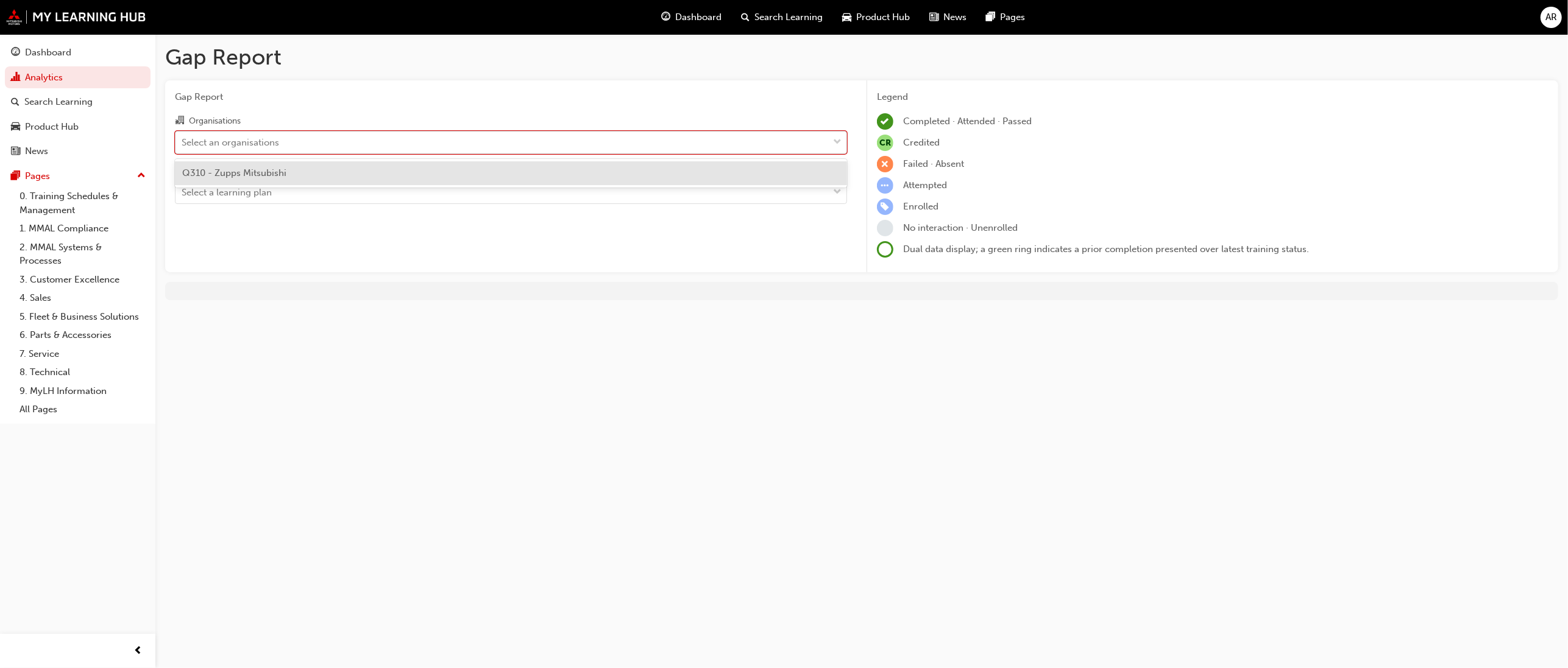
click at [347, 140] on div "Select an organisations" at bounding box center [501, 142] width 652 height 21
click at [183, 140] on input "Organisations option Q310 - Zupps Mitsubishi focused, 1 of 1. 1 result availabl…" at bounding box center [182, 141] width 1 height 10
click at [311, 169] on div "Q310 - Zupps Mitsubishi" at bounding box center [511, 173] width 672 height 23
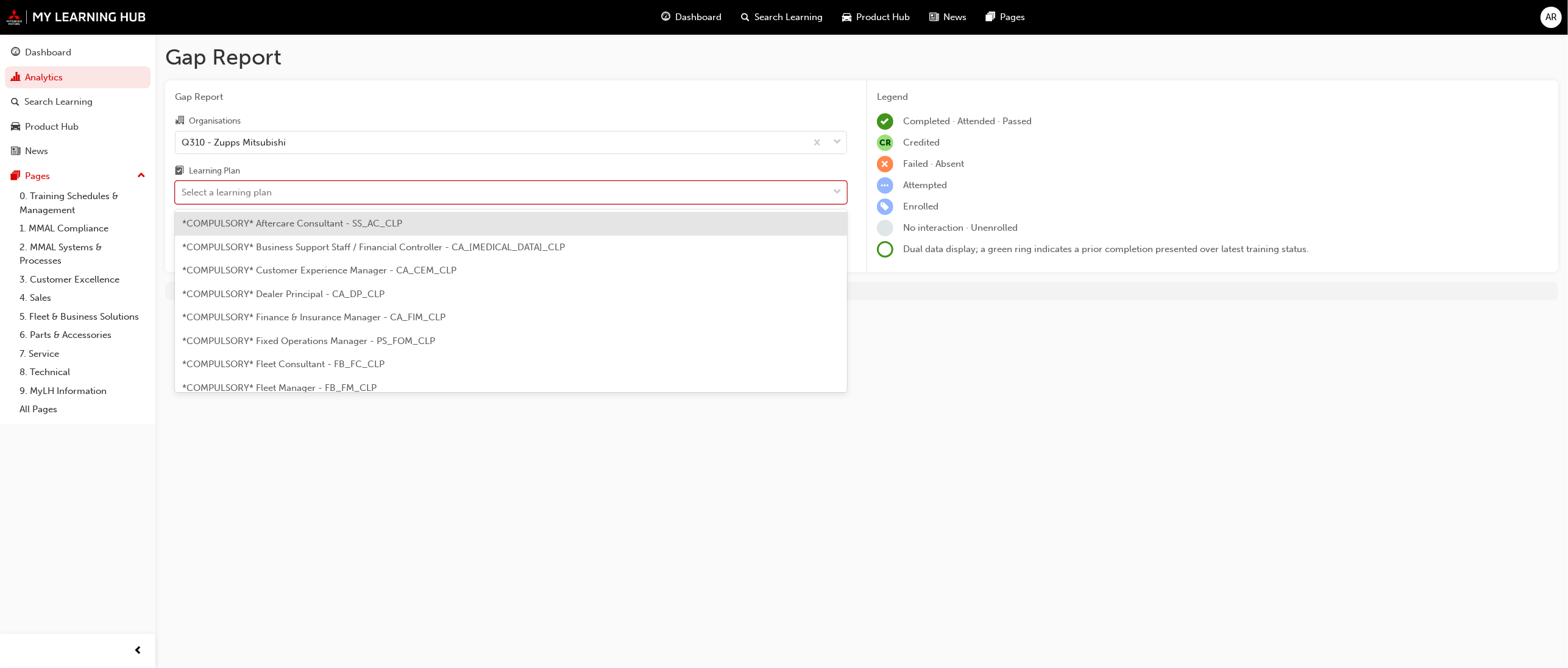
click at [286, 185] on div "Select a learning plan" at bounding box center [501, 193] width 652 height 21
click at [183, 187] on input "Learning Plan option *COMPULSORY* Aftercare Consultant - SS_AC_CLP focused, 1 o…" at bounding box center [182, 191] width 1 height 10
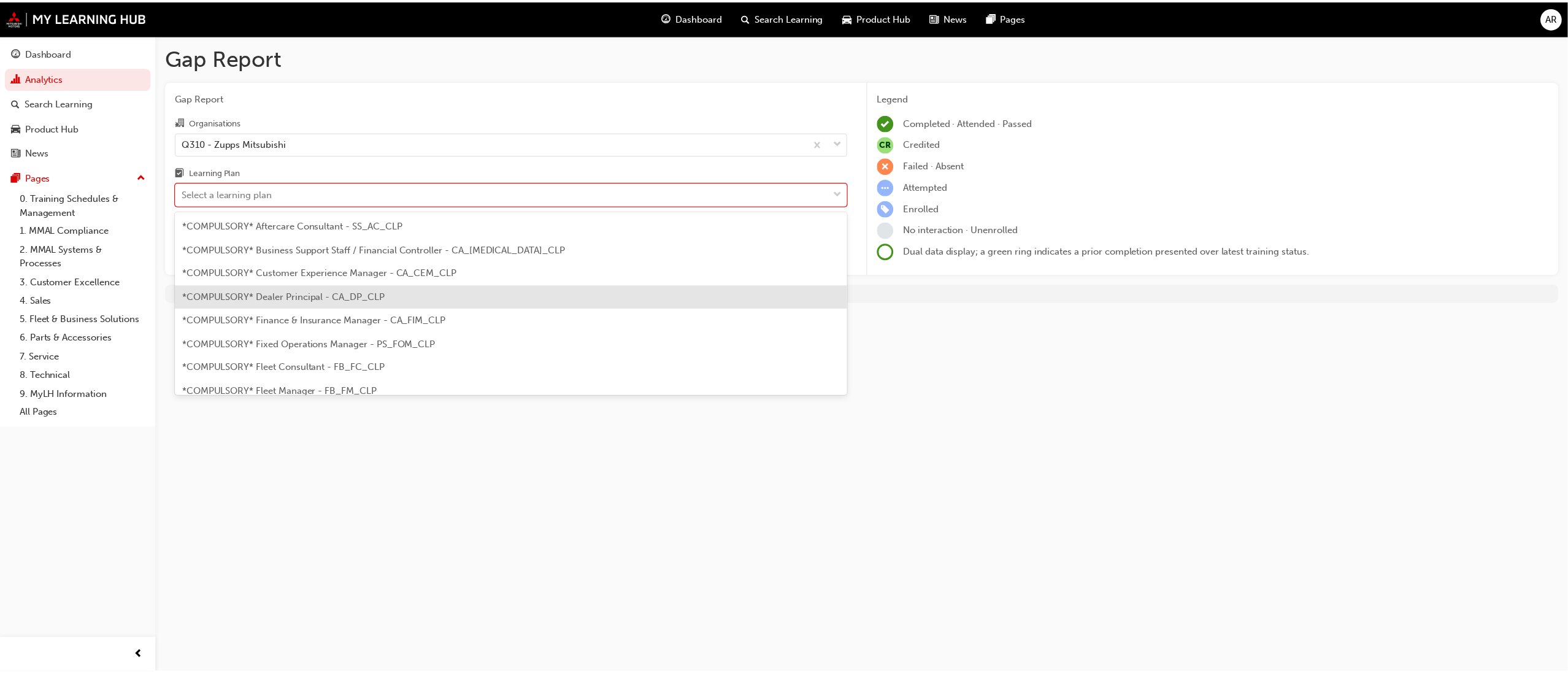
scroll to position [68, 0]
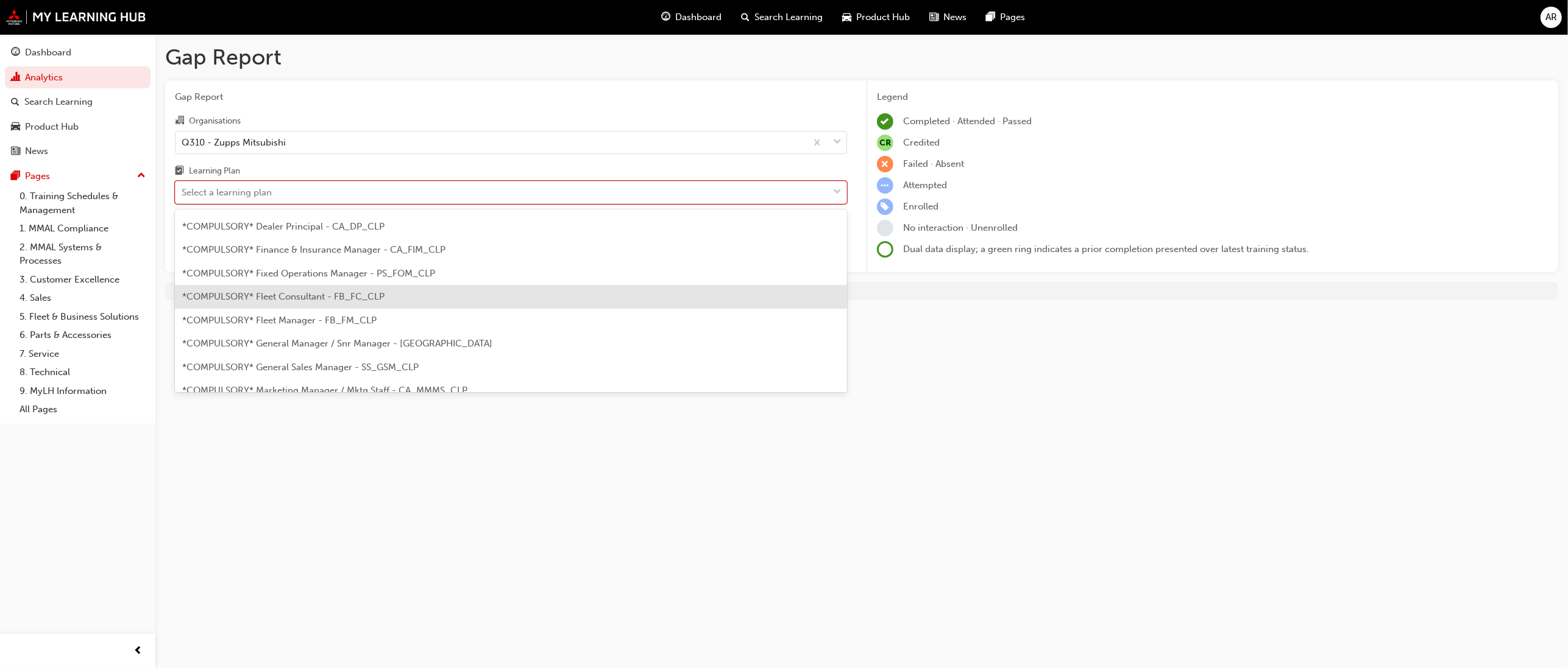
click at [361, 304] on div "*COMPULSORY* Fleet Consultant - FB_FC_CLP" at bounding box center [511, 296] width 672 height 23
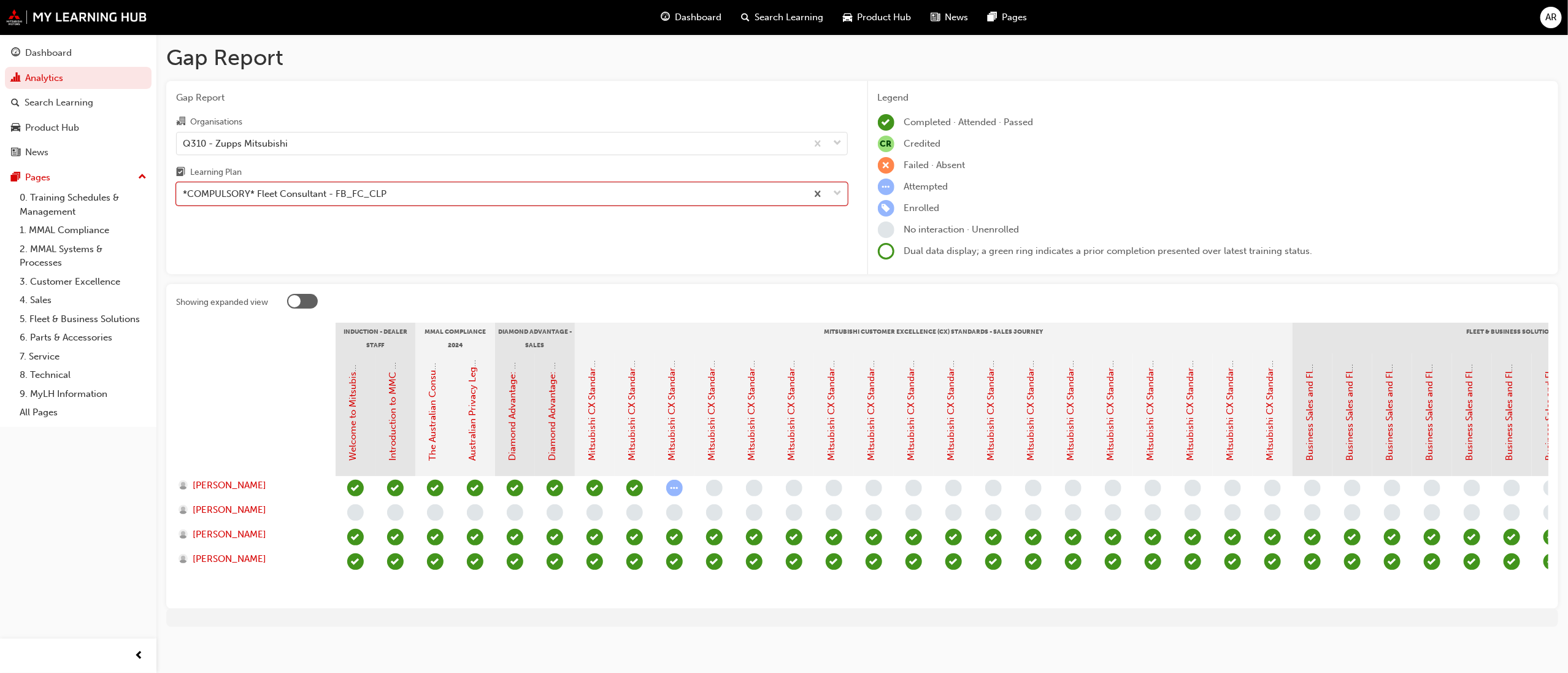
click at [294, 304] on div at bounding box center [294, 301] width 12 height 12
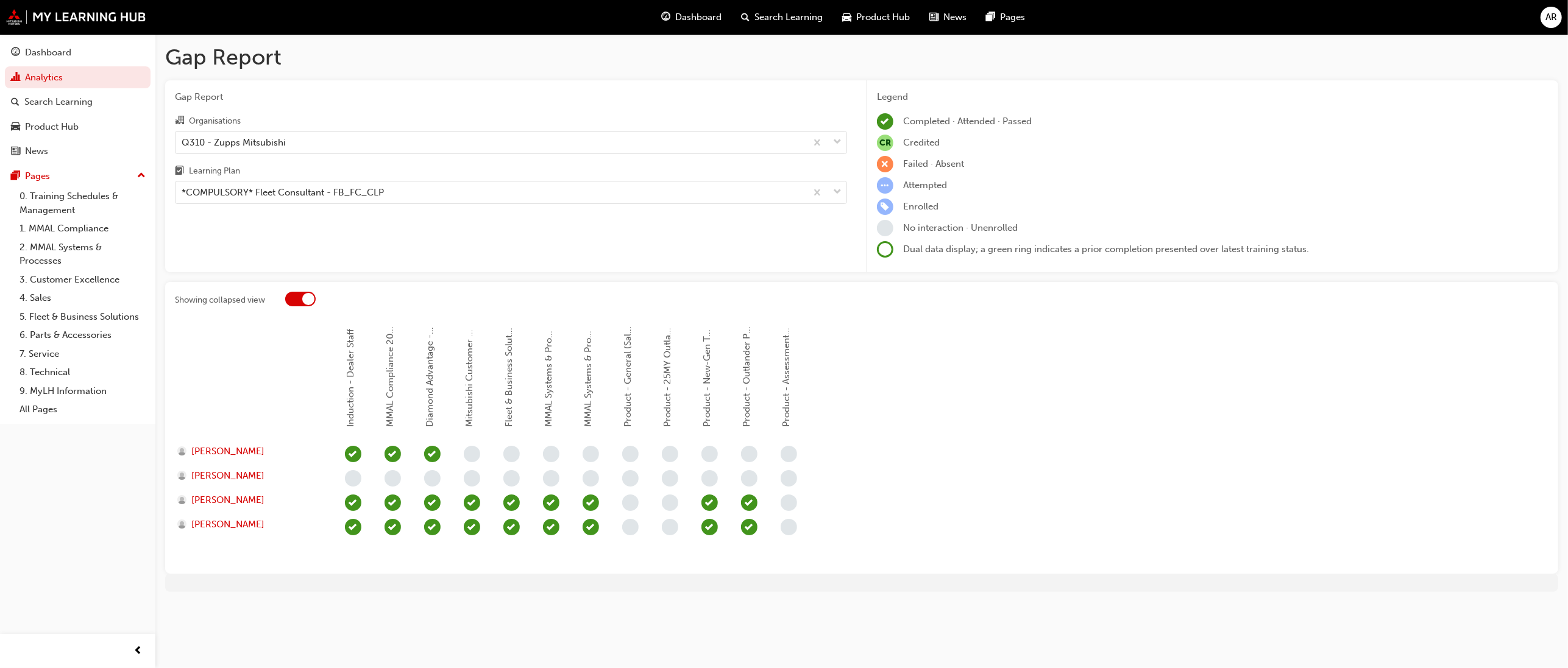
click at [303, 299] on div at bounding box center [308, 299] width 12 height 12
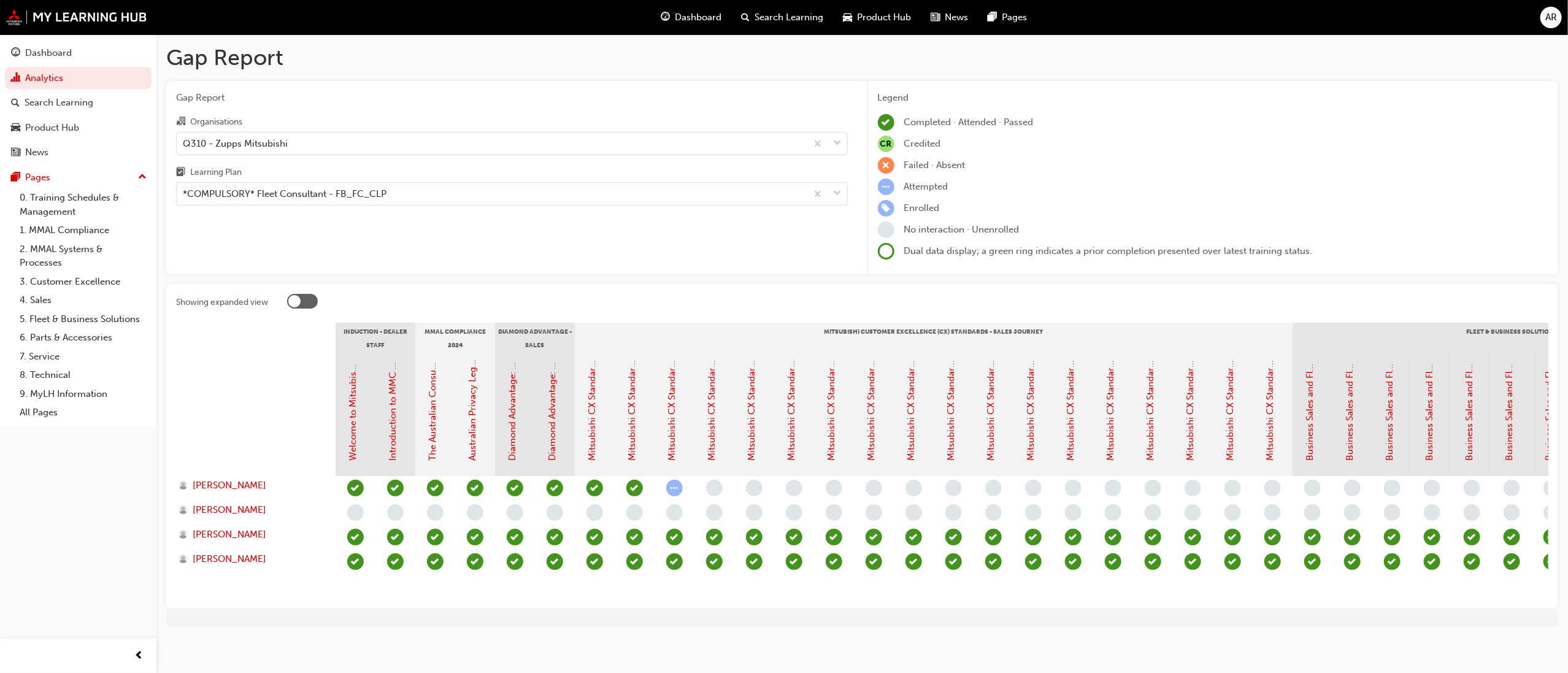
click at [859, 167] on div "Gap Report Organisations Q310 - Zupps Mitsubishi Learning Plan *COMPULSORY* Fle…" at bounding box center [862, 178] width 1392 height 194
click at [857, 189] on div "Gap Report Organisations Q310 - Zupps Mitsubishi Learning Plan *COMPULSORY* Fle…" at bounding box center [512, 178] width 691 height 194
